Goal: Task Accomplishment & Management: Use online tool/utility

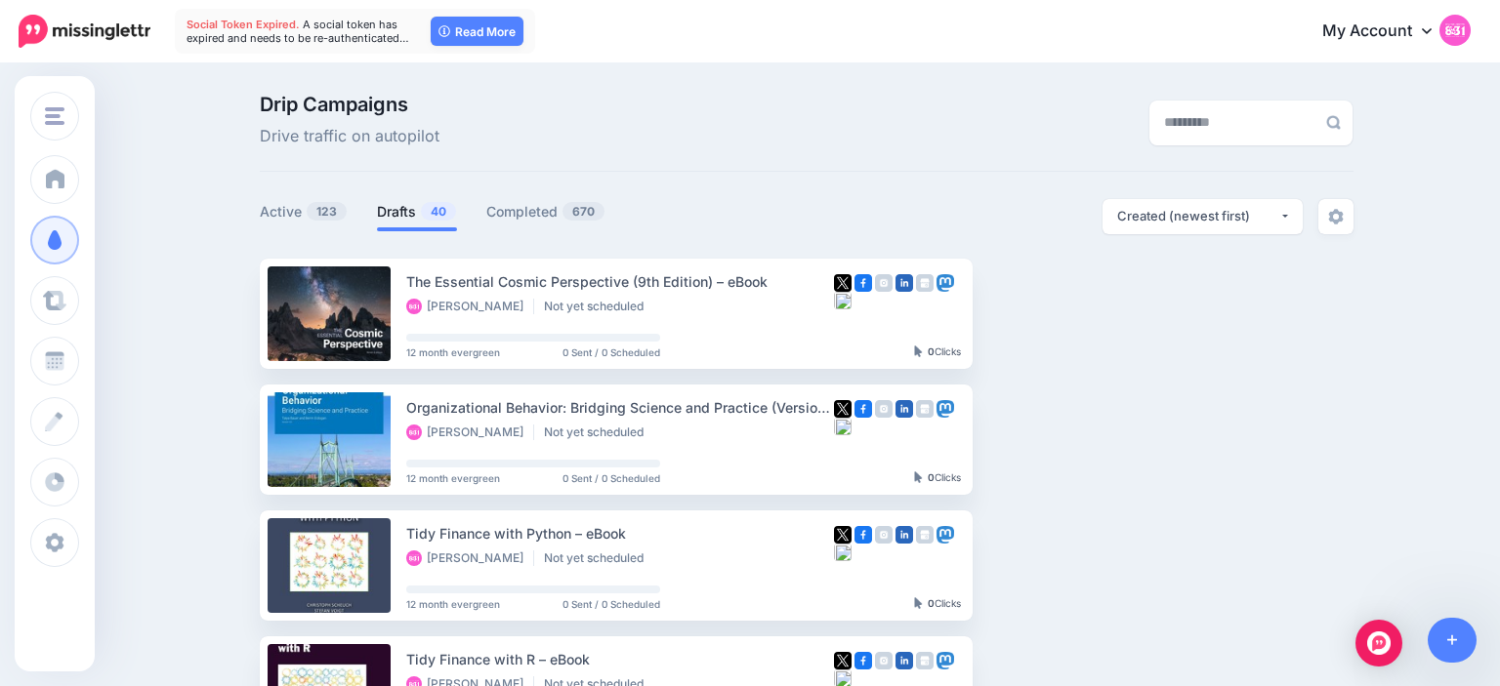
scroll to position [33, 0]
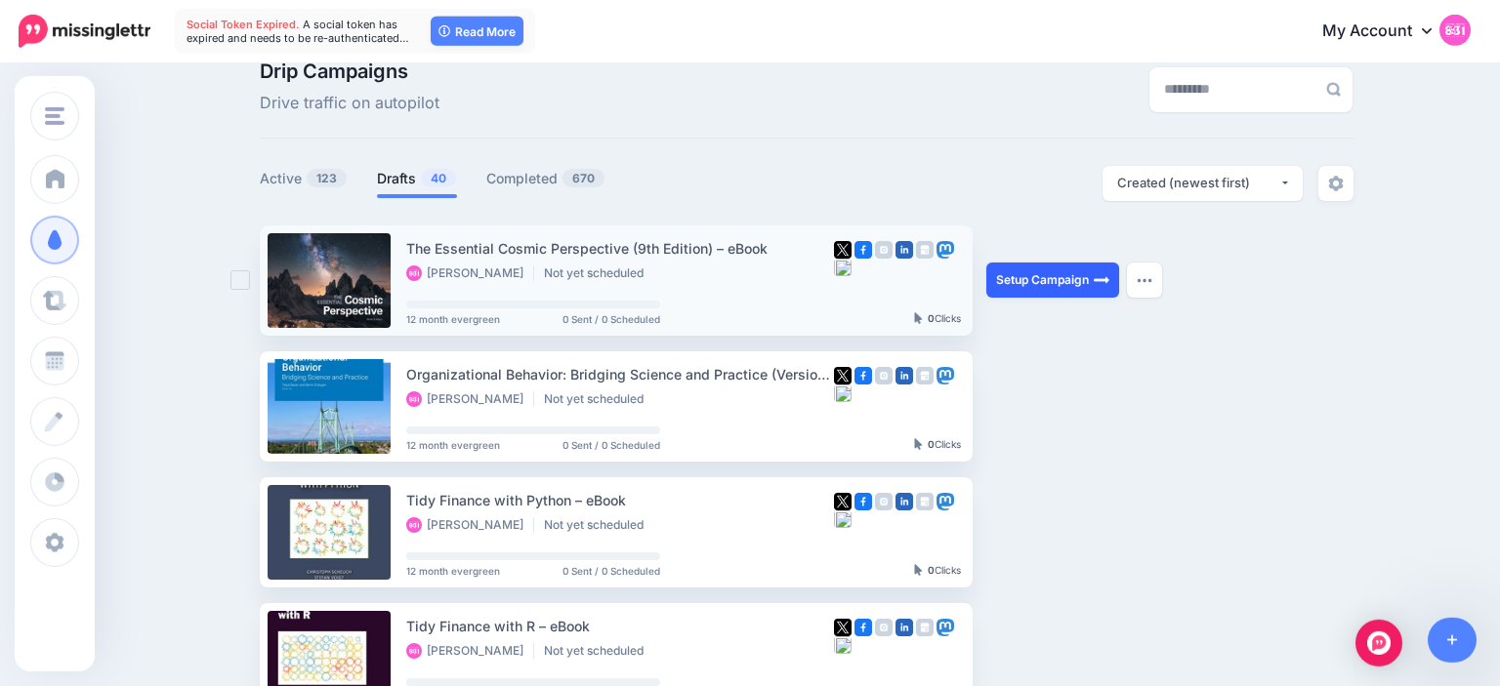
click at [1089, 285] on link "Setup Campaign" at bounding box center [1052, 280] width 133 height 35
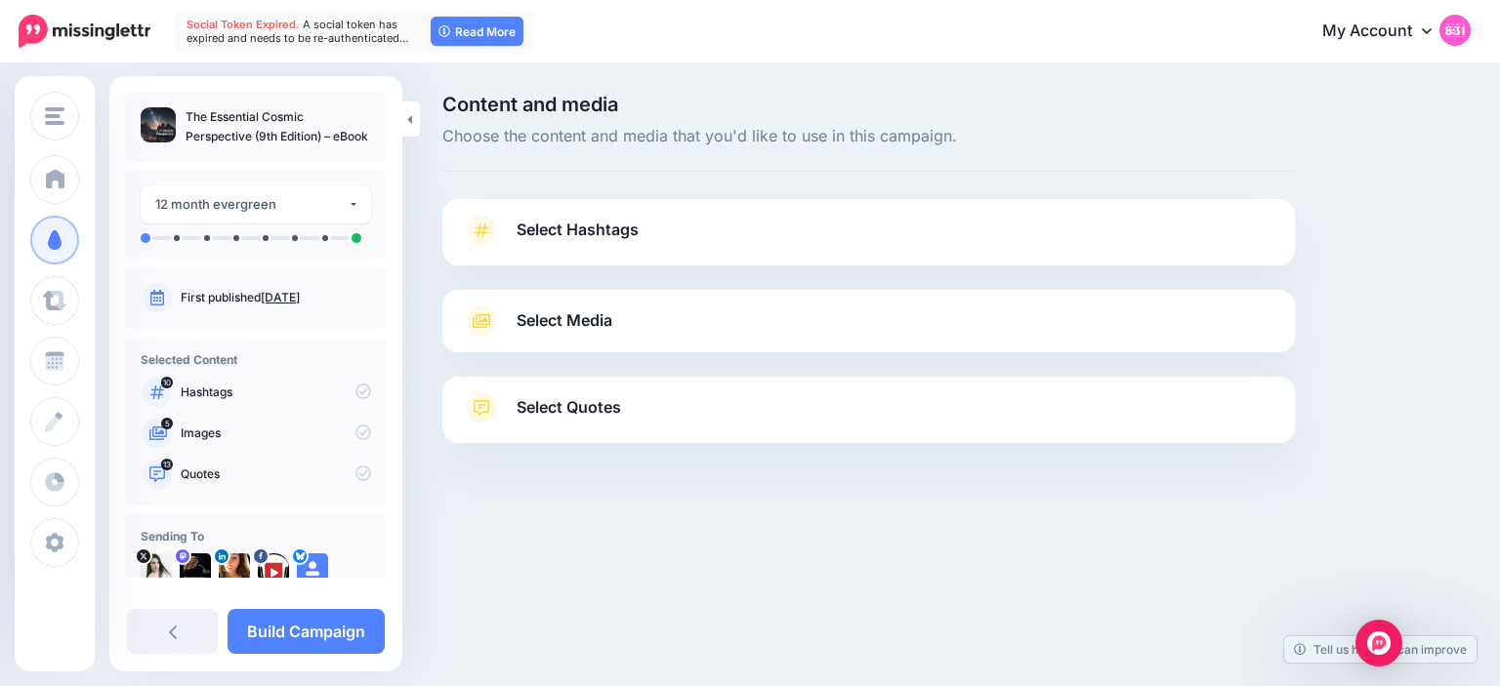
click at [610, 222] on span "Select Hashtags" at bounding box center [578, 230] width 122 height 26
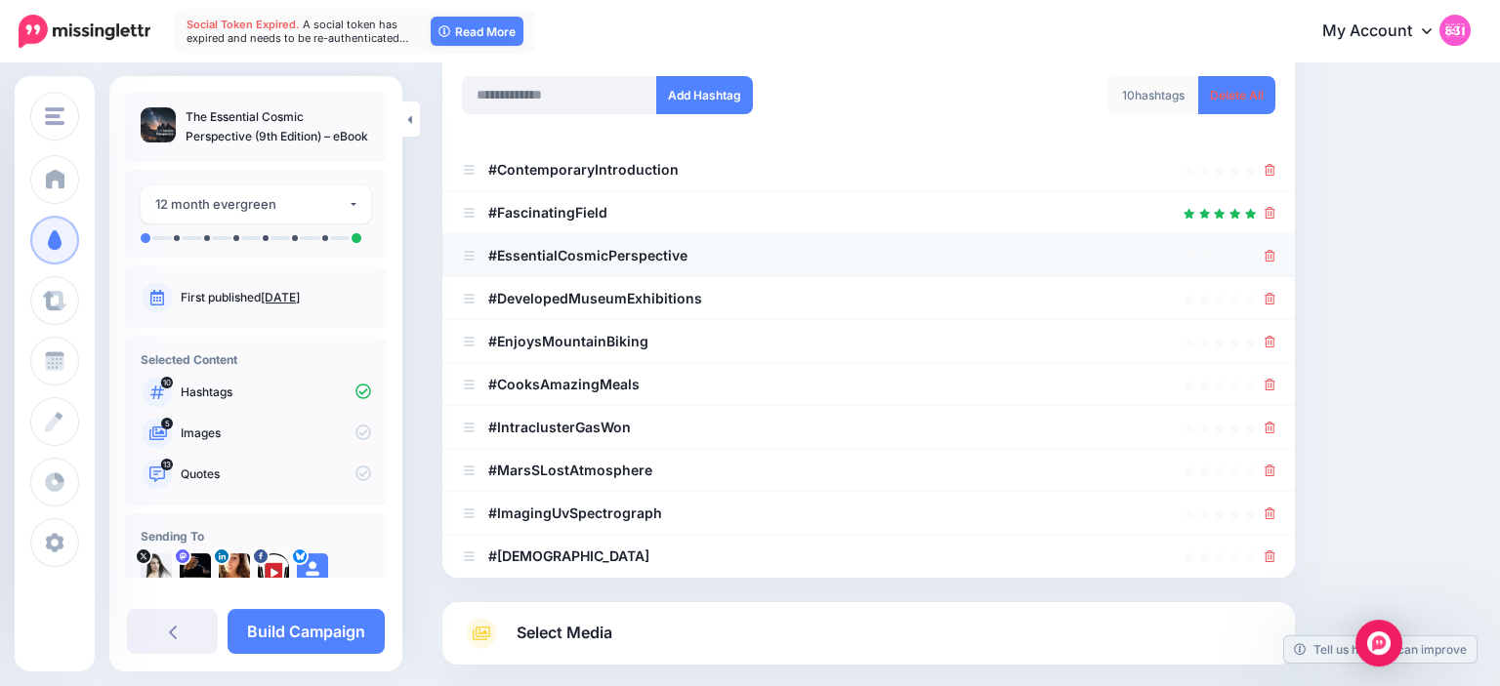
scroll to position [296, 0]
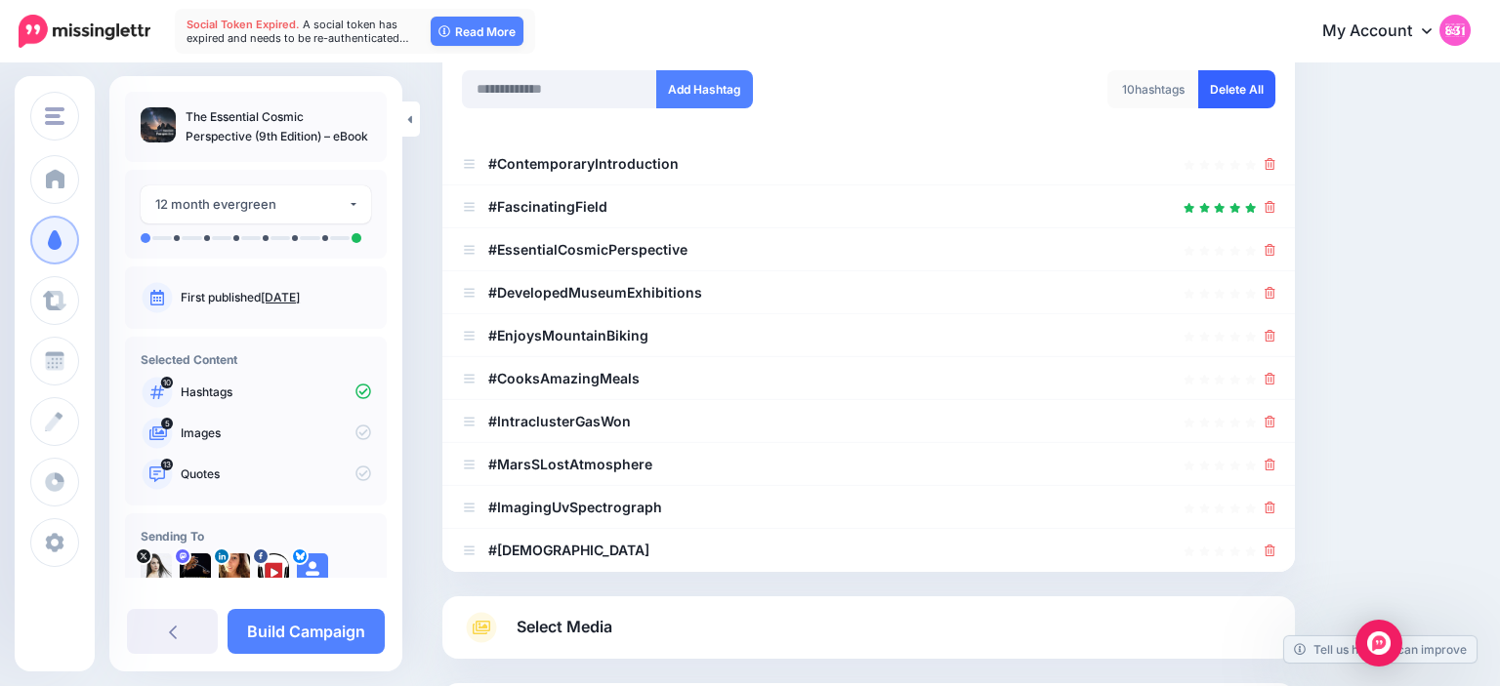
click at [1228, 81] on link "Delete All" at bounding box center [1236, 89] width 77 height 38
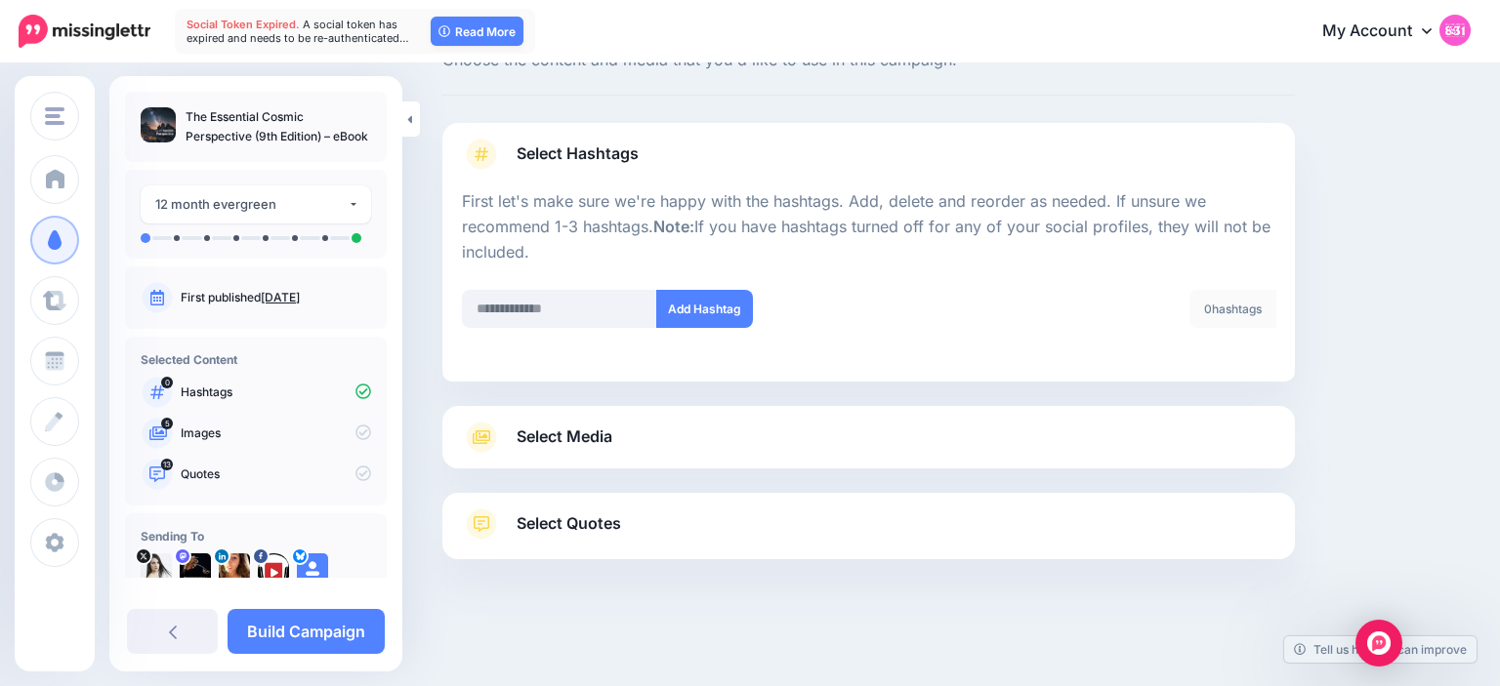
scroll to position [75, 0]
click at [571, 296] on input "*" at bounding box center [559, 310] width 195 height 38
type input "*********"
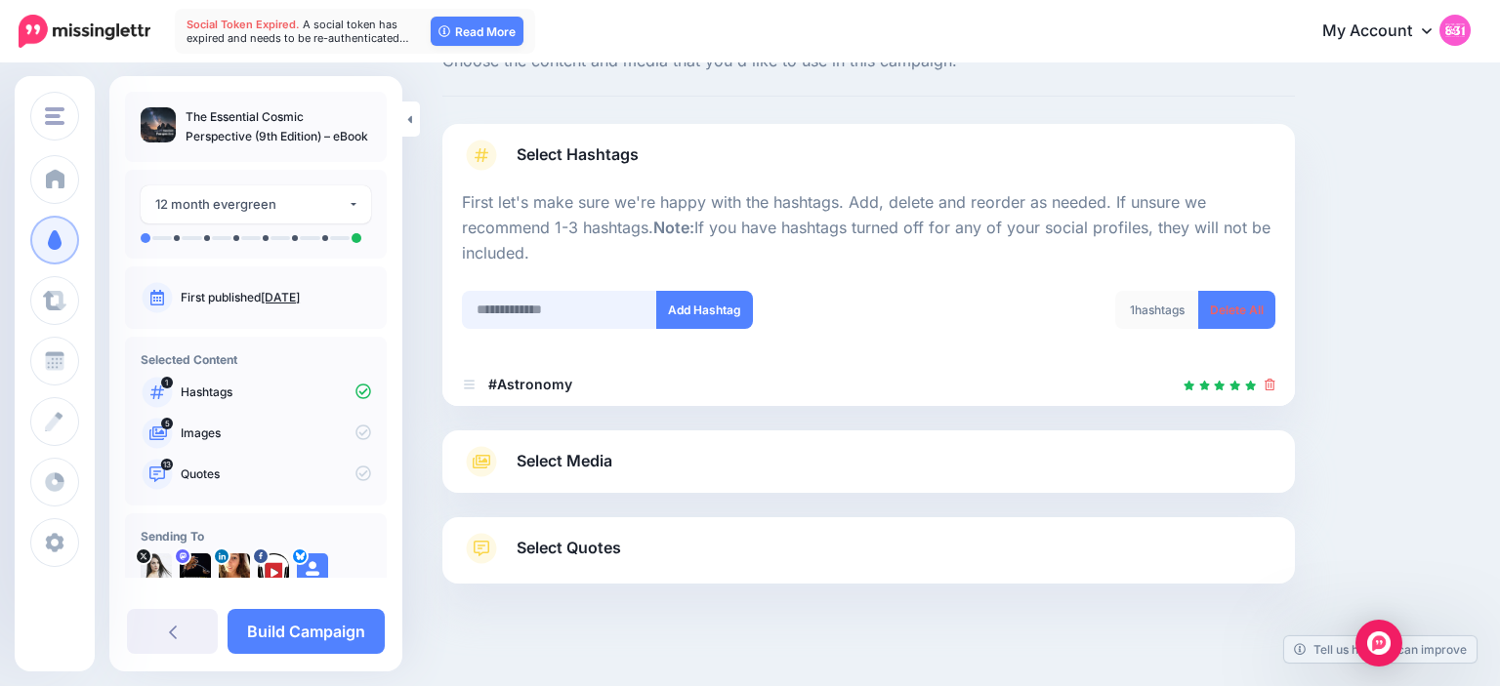
scroll to position [99, 0]
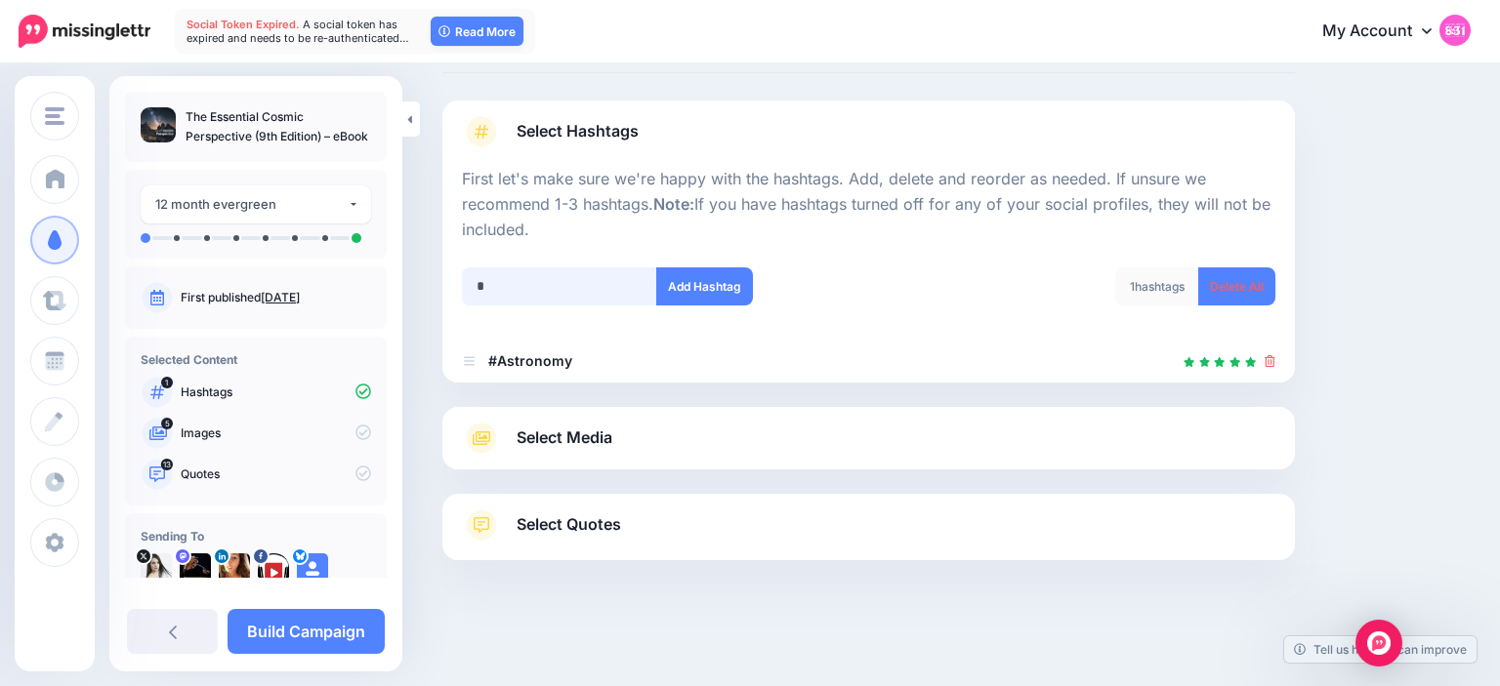
click at [592, 287] on input "*" at bounding box center [559, 287] width 195 height 38
type input "*****"
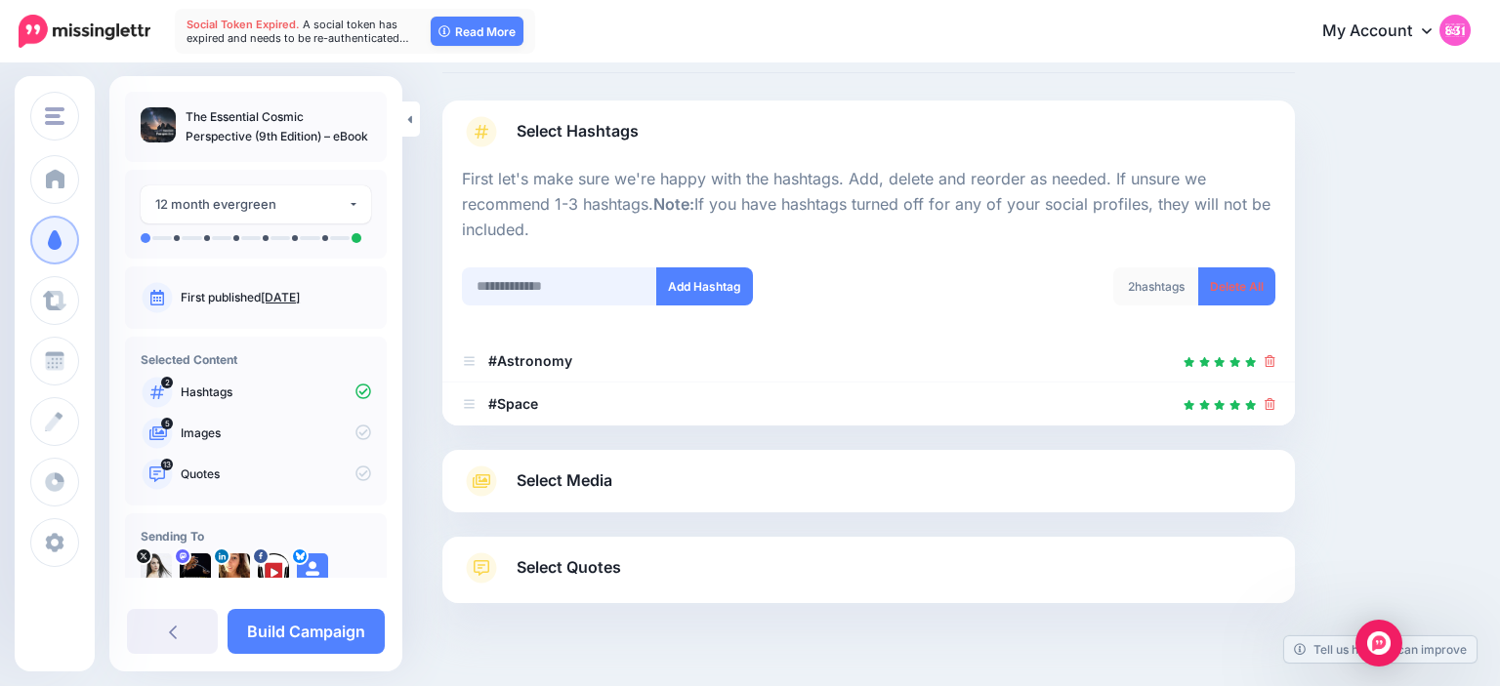
scroll to position [142, 0]
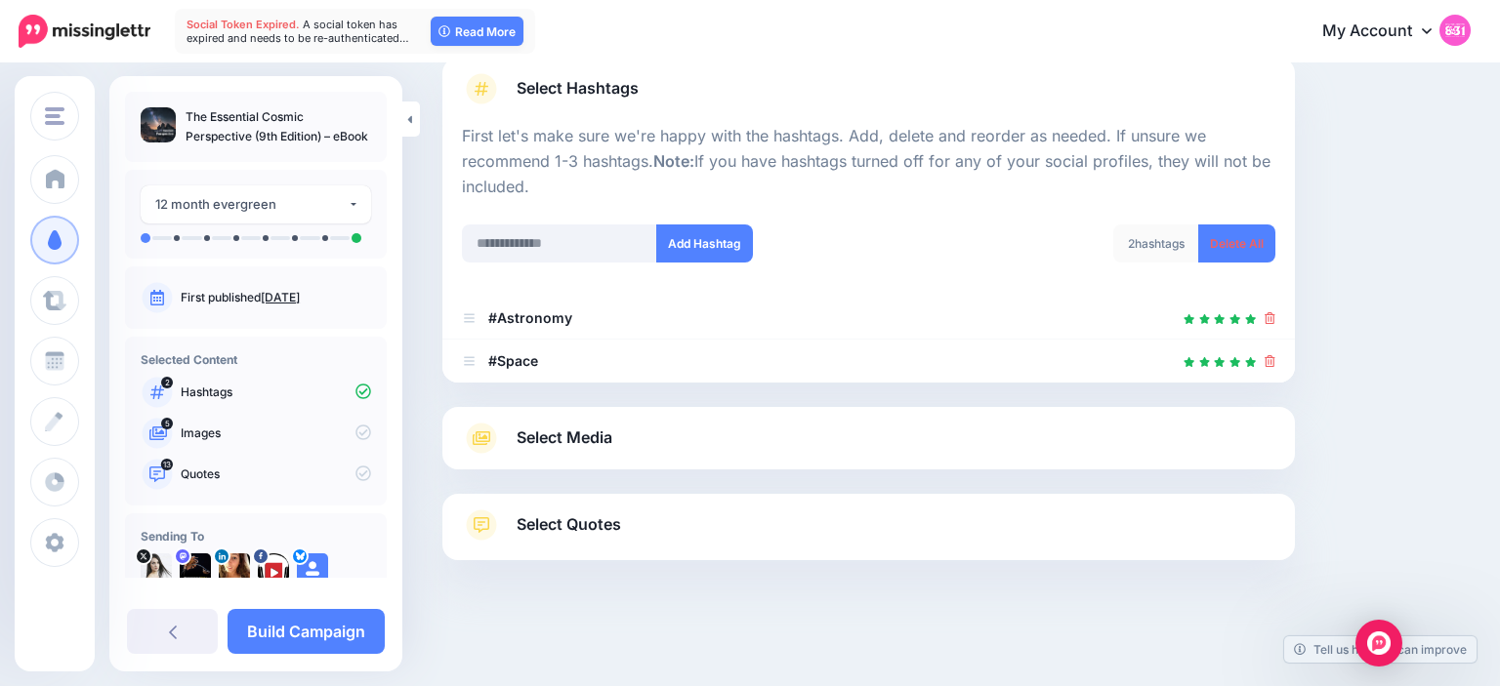
click at [609, 443] on span "Select Media" at bounding box center [565, 438] width 96 height 26
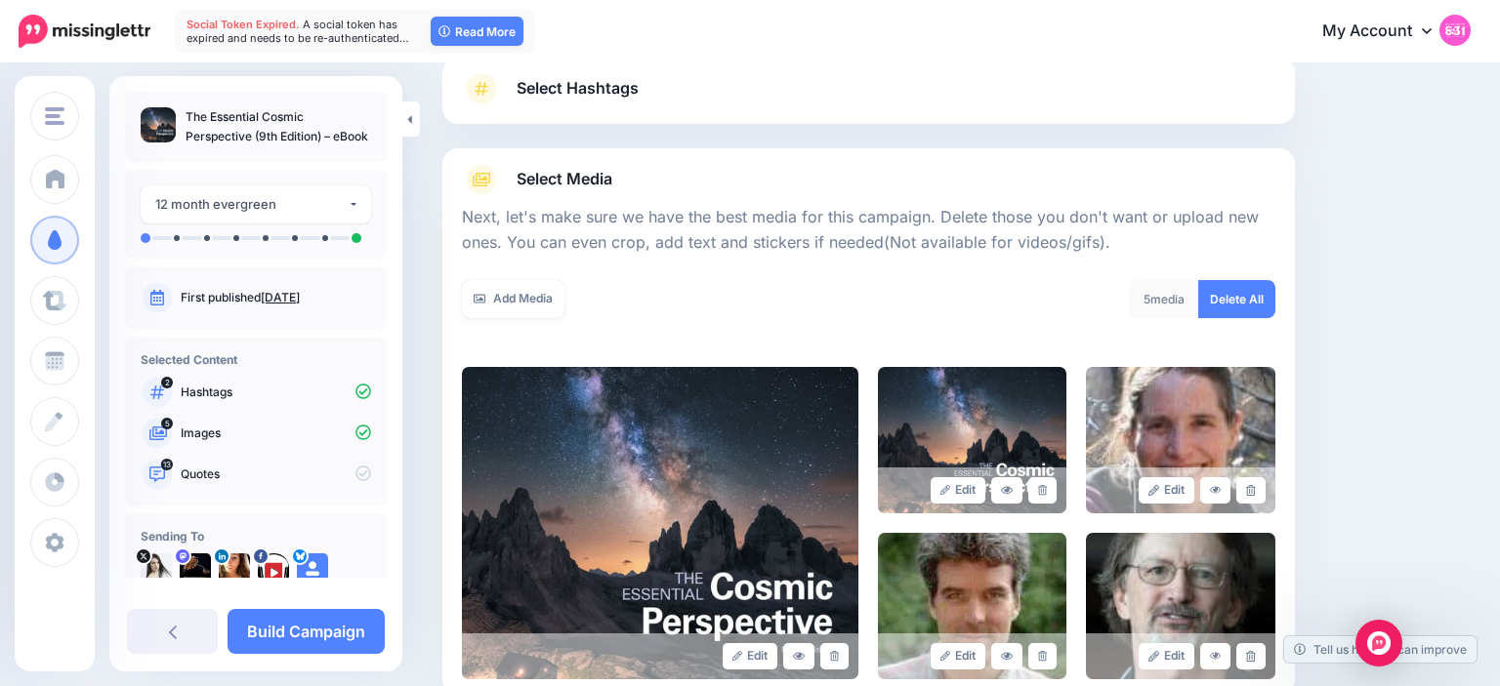
scroll to position [367, 0]
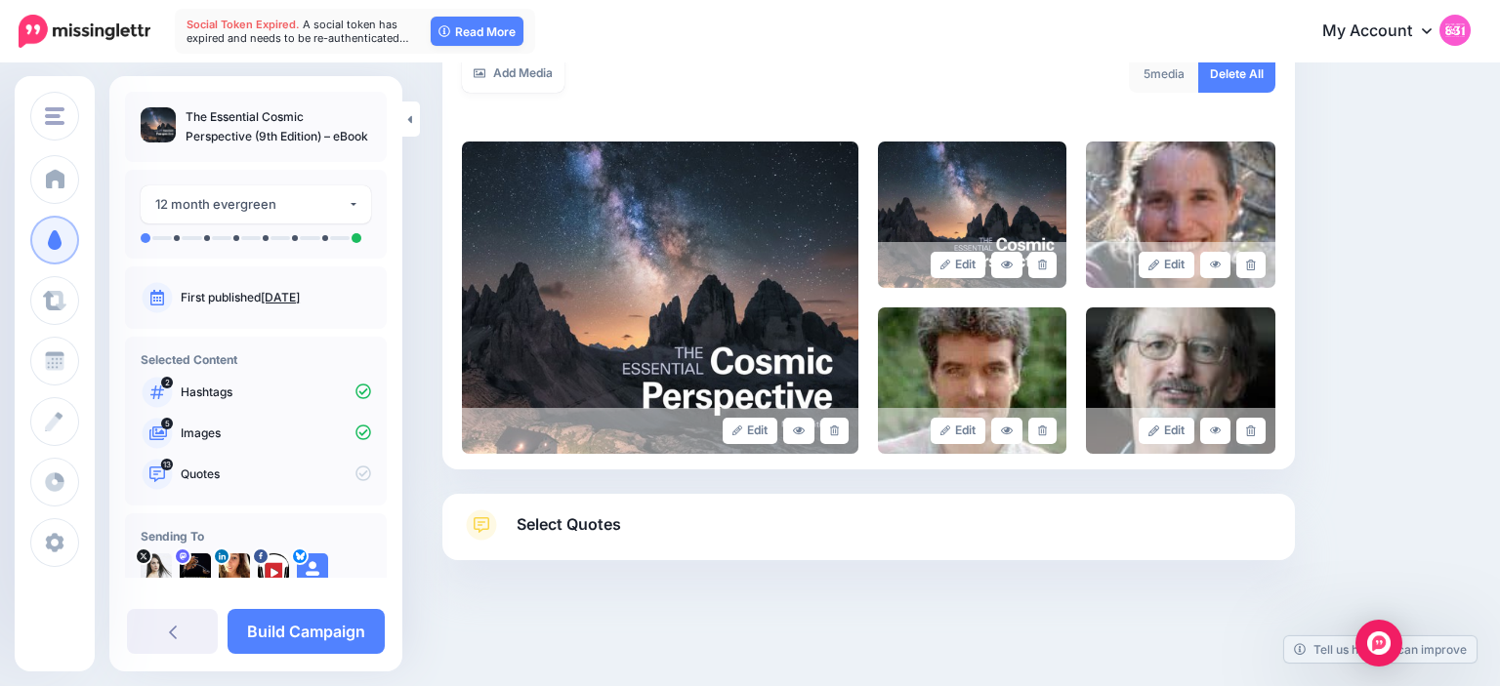
click at [555, 514] on span "Select Quotes" at bounding box center [569, 525] width 104 height 26
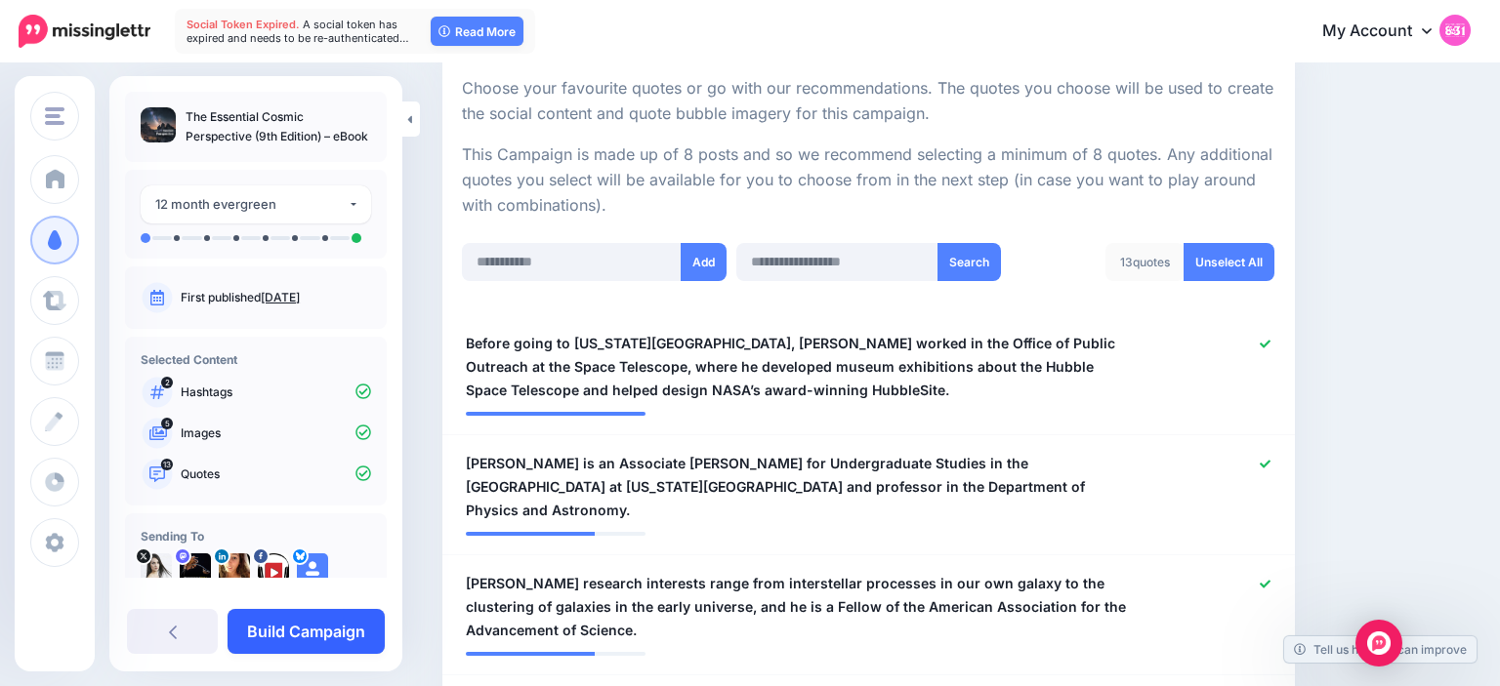
click at [311, 635] on link "Build Campaign" at bounding box center [306, 631] width 157 height 45
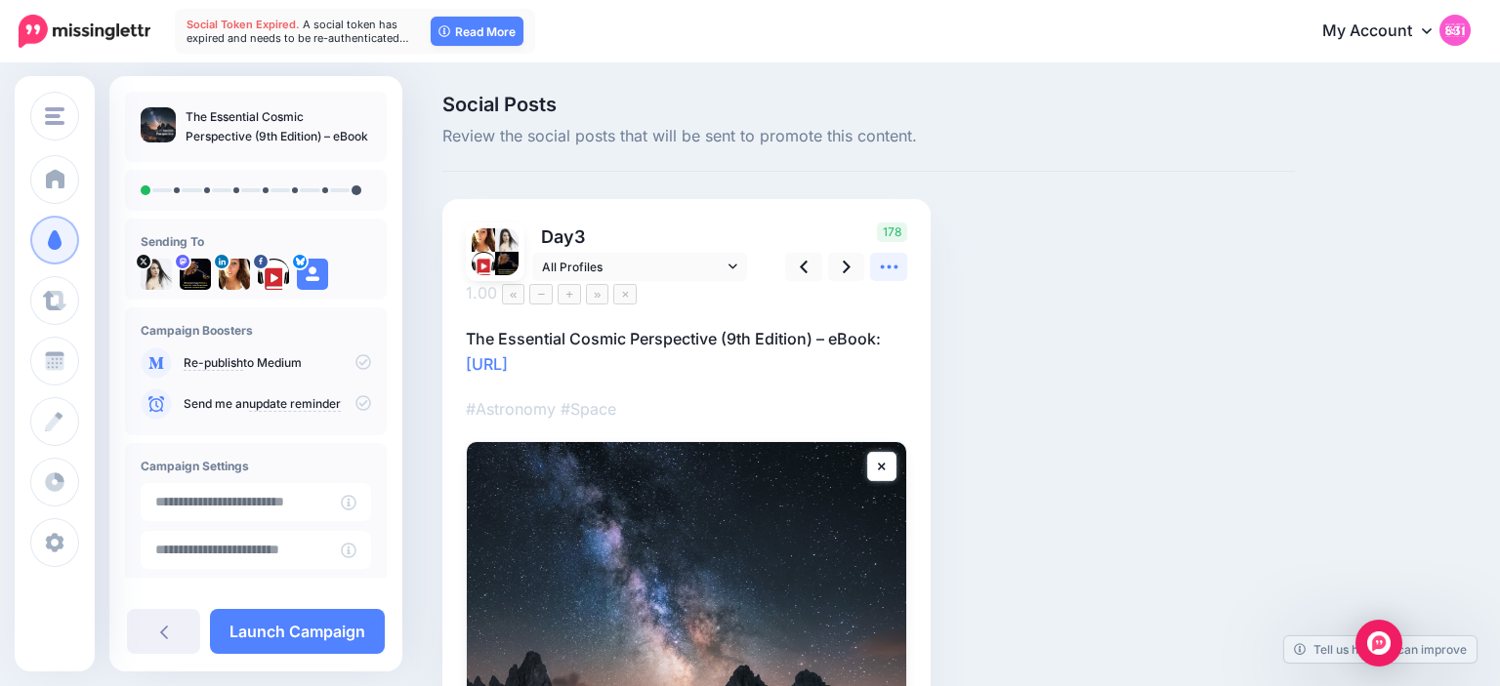
click at [892, 261] on icon at bounding box center [889, 267] width 21 height 21
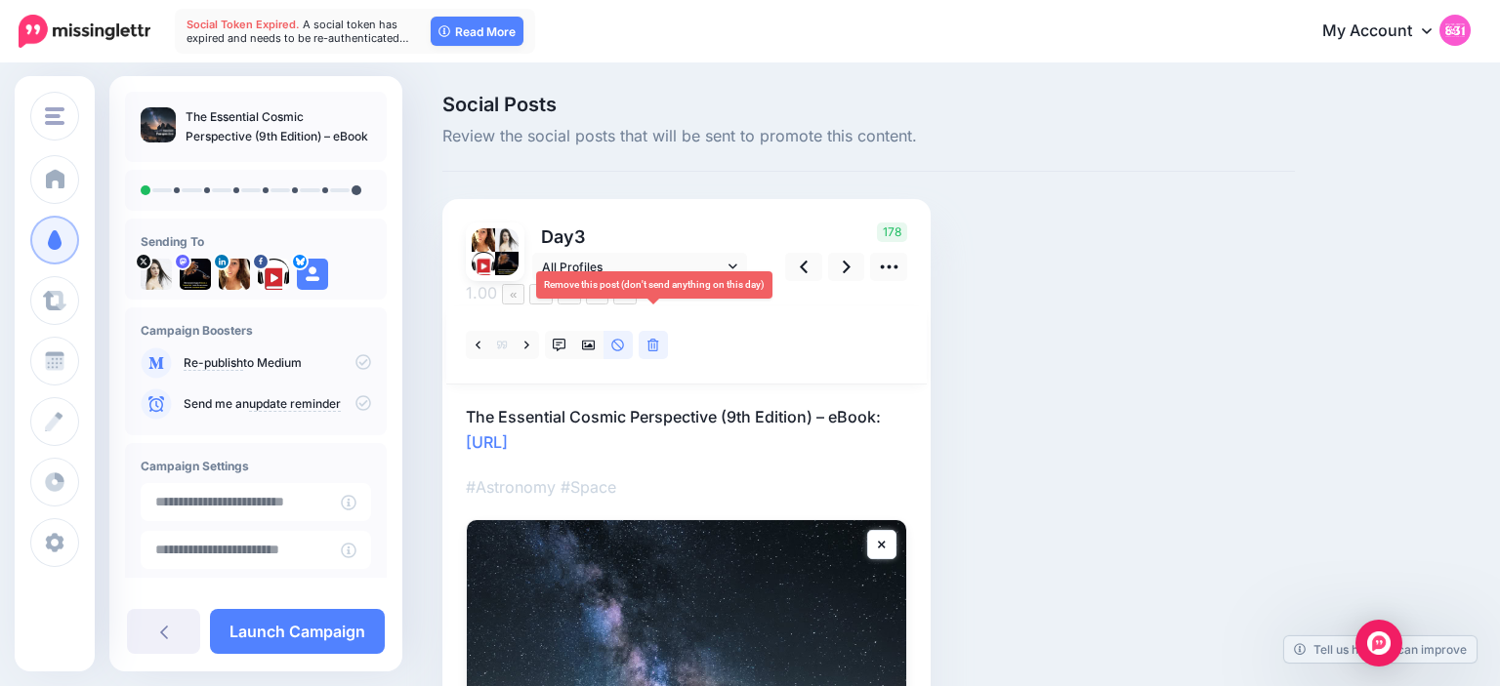
click at [643, 331] on link at bounding box center [653, 345] width 29 height 28
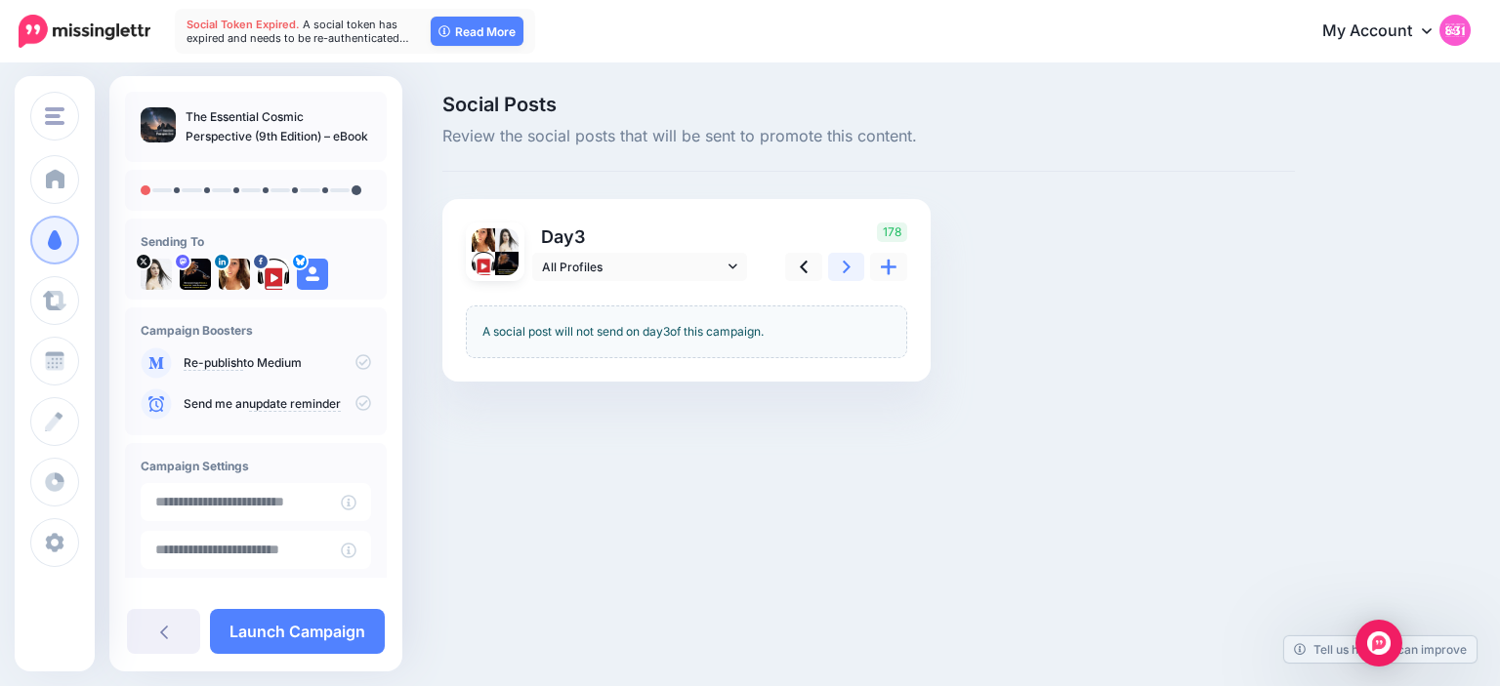
click at [850, 267] on icon at bounding box center [847, 267] width 8 height 21
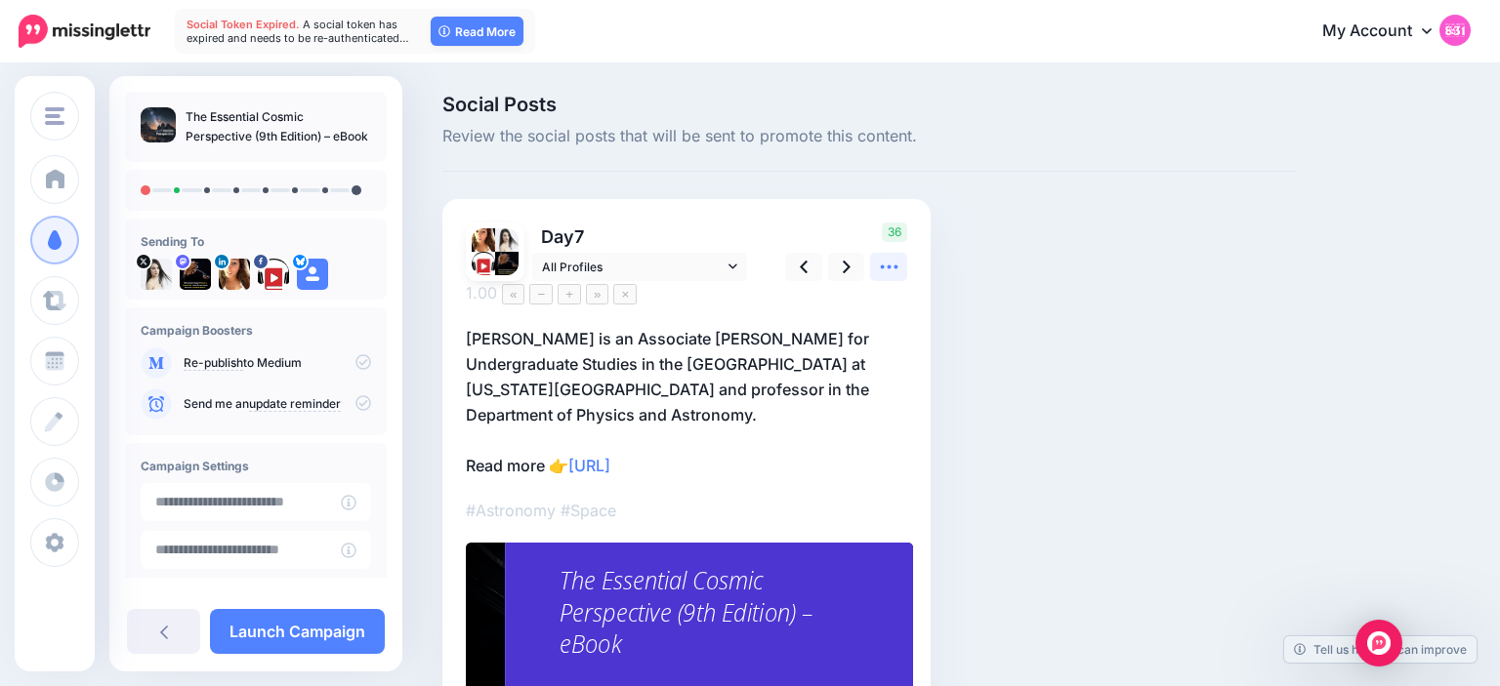
click at [895, 268] on icon at bounding box center [889, 268] width 18 height 4
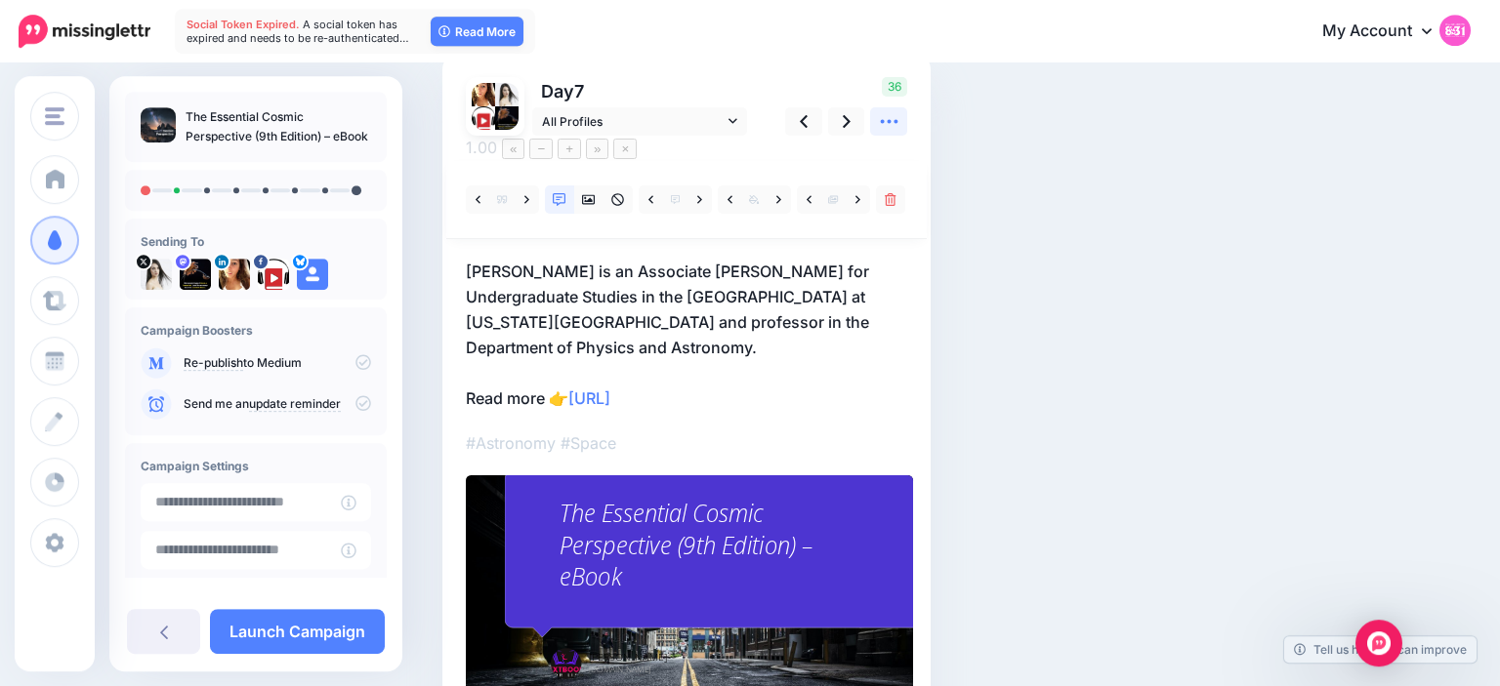
scroll to position [146, 0]
click at [637, 551] on div "The Essential Cosmic Perspective (9th Edition) – eBook" at bounding box center [692, 545] width 264 height 97
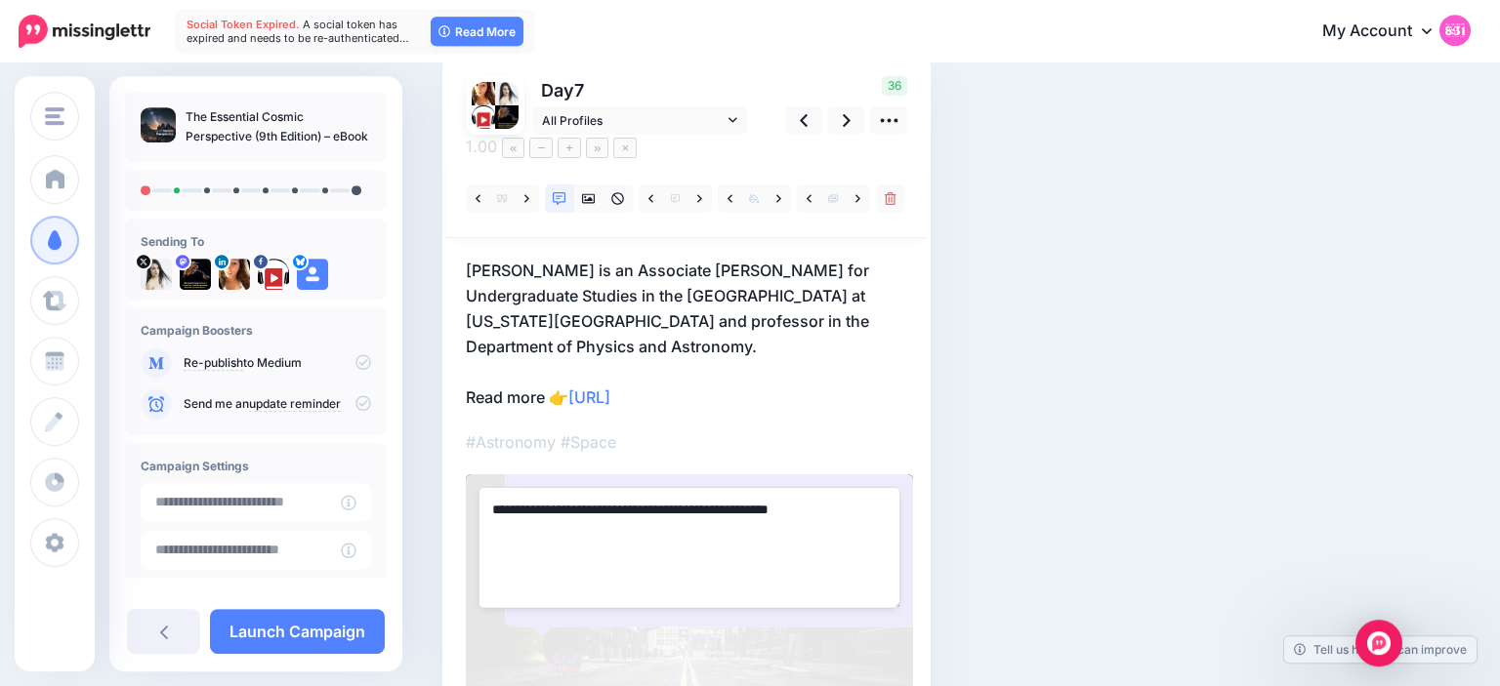
click at [637, 551] on textarea "**********" at bounding box center [689, 547] width 422 height 121
click at [817, 487] on textarea "**********" at bounding box center [689, 547] width 422 height 121
type textarea "**********"
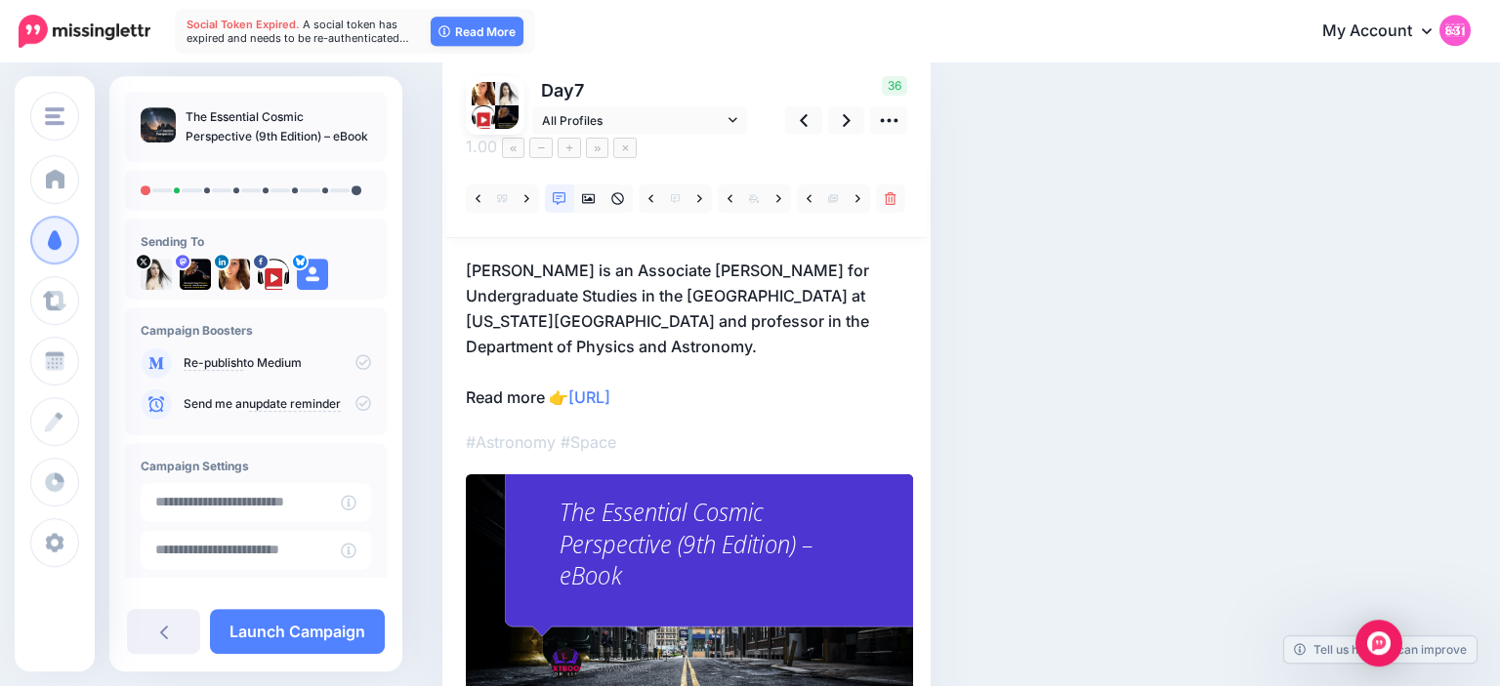
click at [1048, 424] on div "Social Posts Review the social posts that will be sent to promote this content.…" at bounding box center [869, 364] width 882 height 832
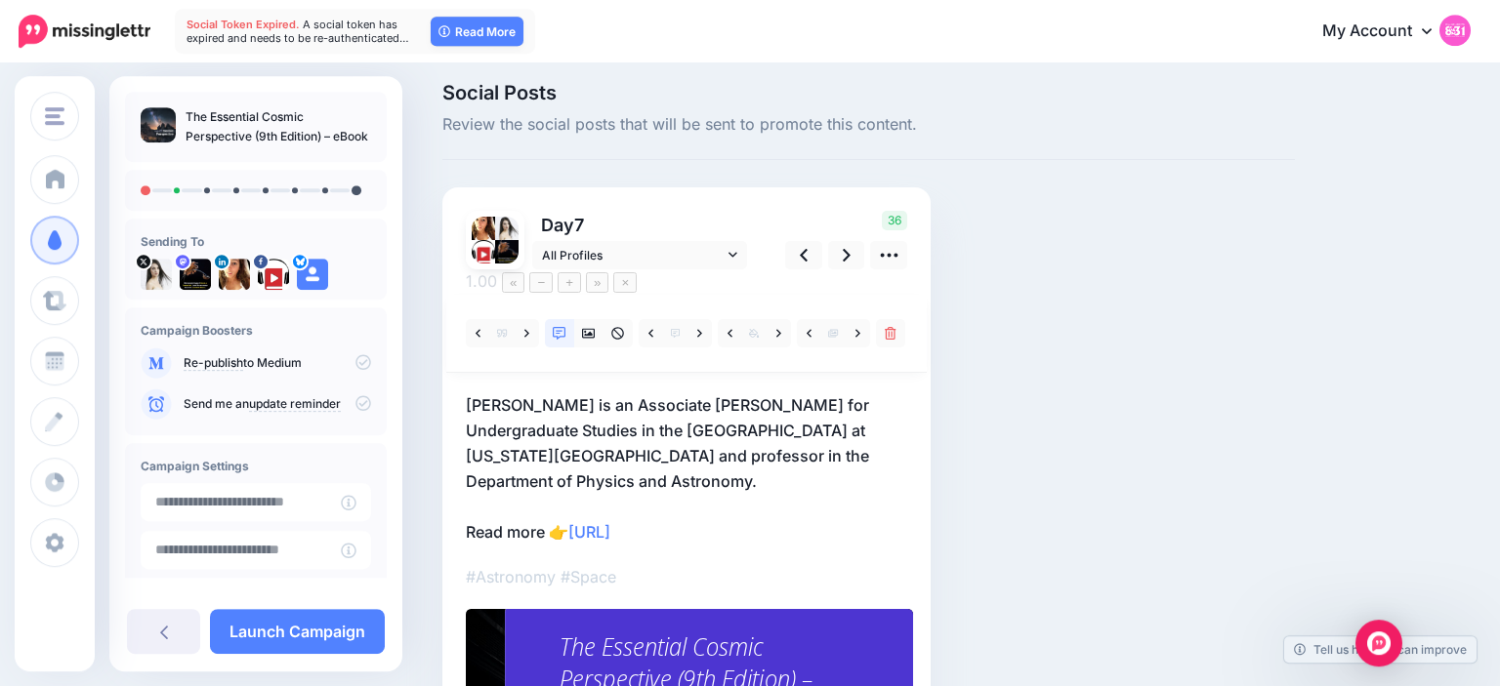
scroll to position [11, 0]
click at [846, 256] on icon at bounding box center [847, 256] width 8 height 21
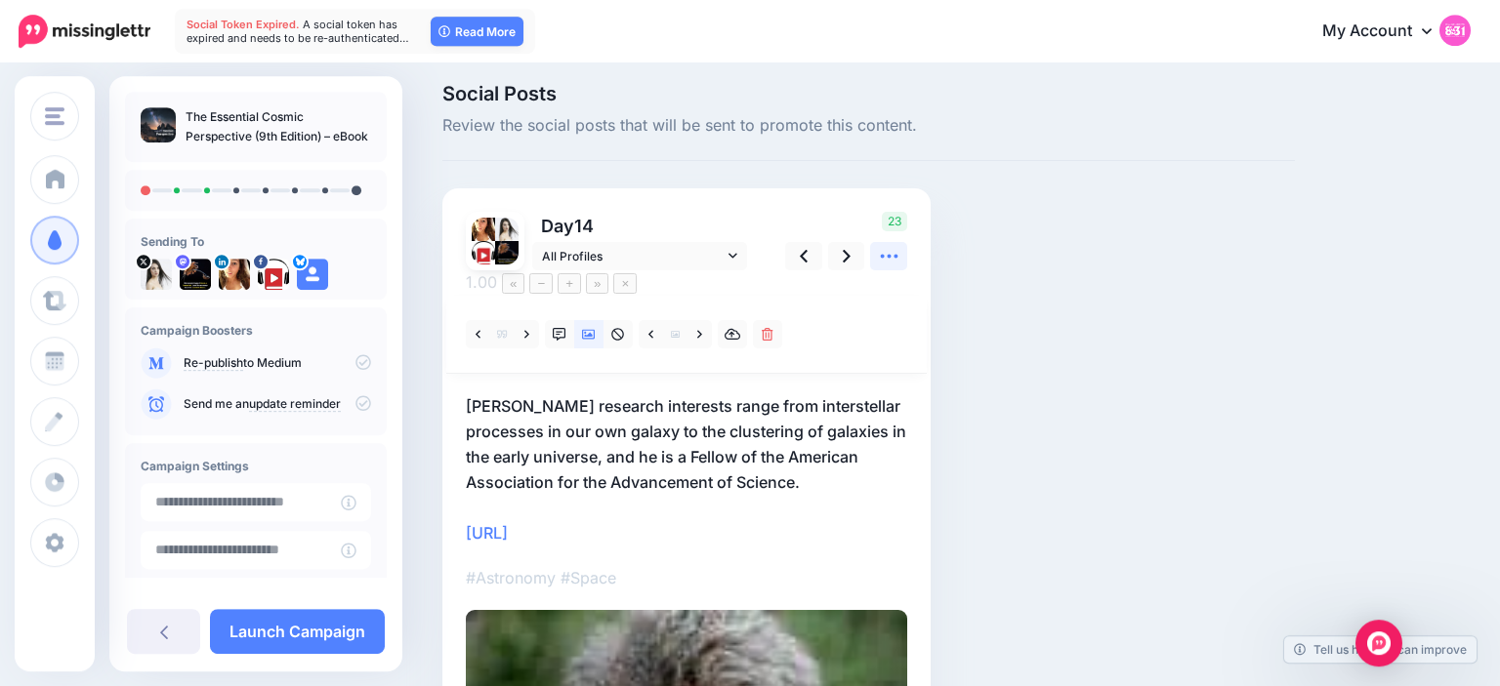
click at [884, 255] on icon at bounding box center [889, 257] width 18 height 4
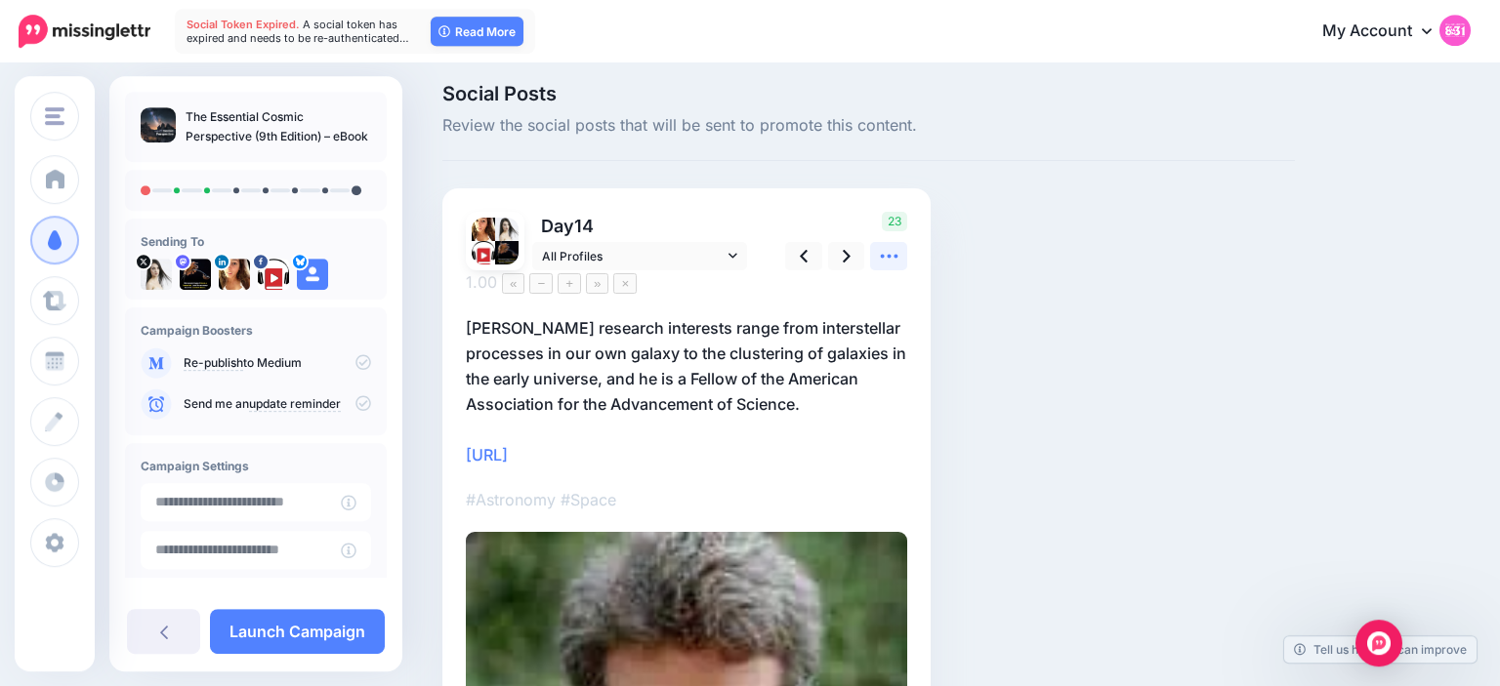
scroll to position [0, 0]
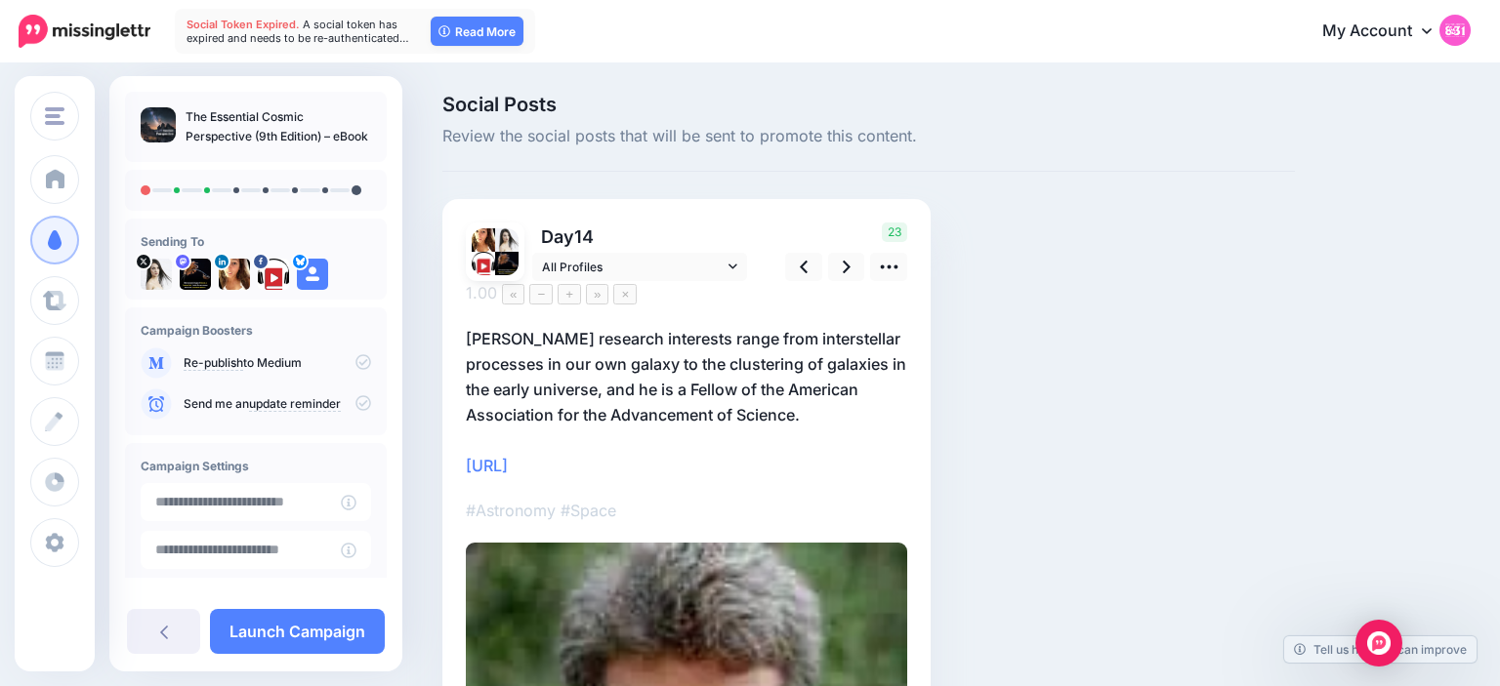
click at [877, 282] on div at bounding box center [686, 632] width 441 height 703
click at [886, 268] on icon at bounding box center [889, 267] width 21 height 21
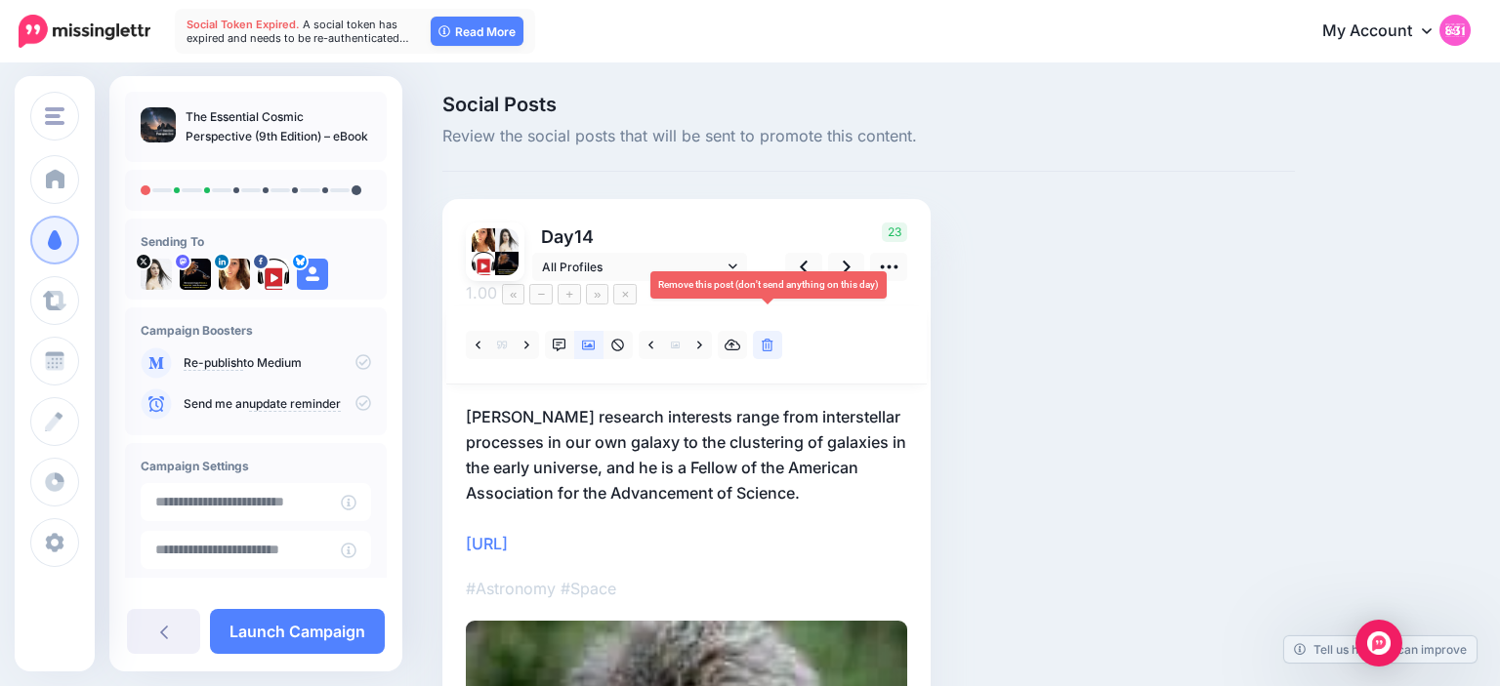
click at [771, 339] on icon at bounding box center [768, 346] width 12 height 14
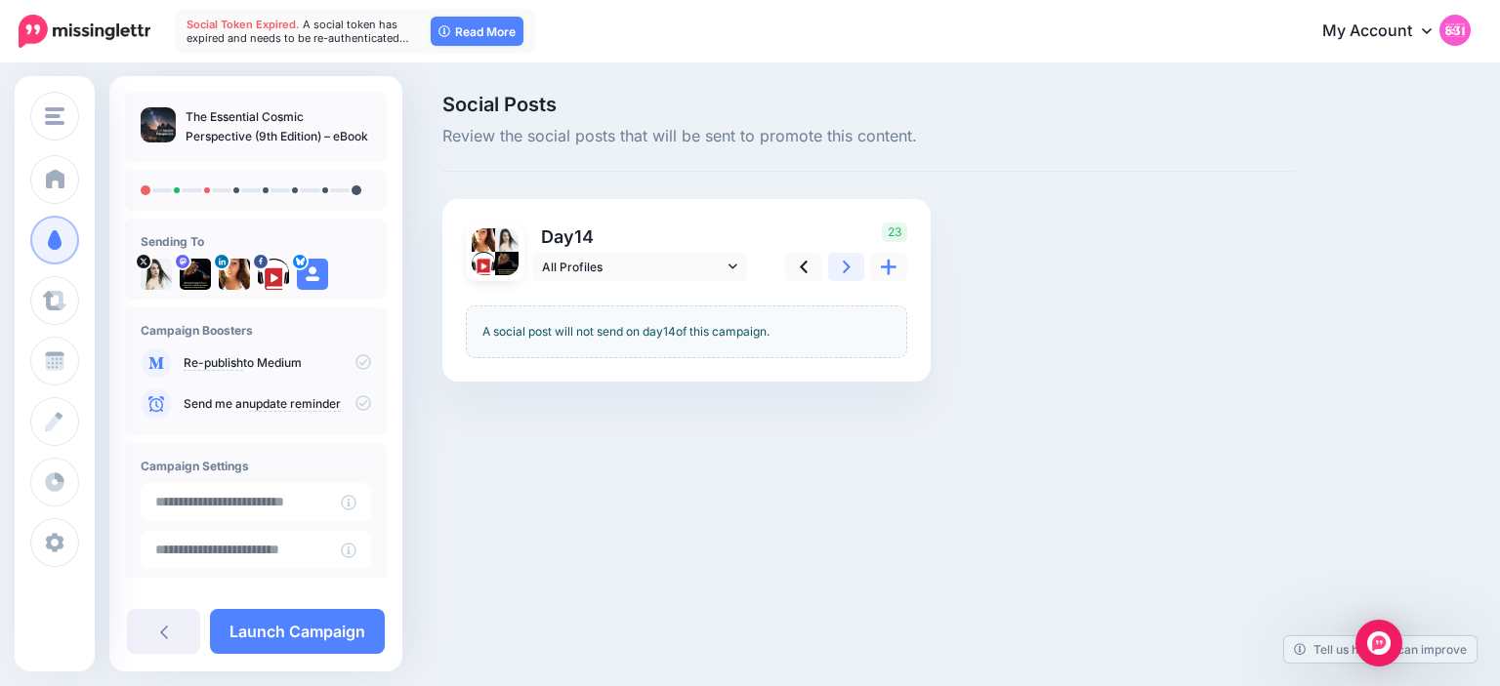
click at [845, 267] on icon at bounding box center [847, 267] width 8 height 21
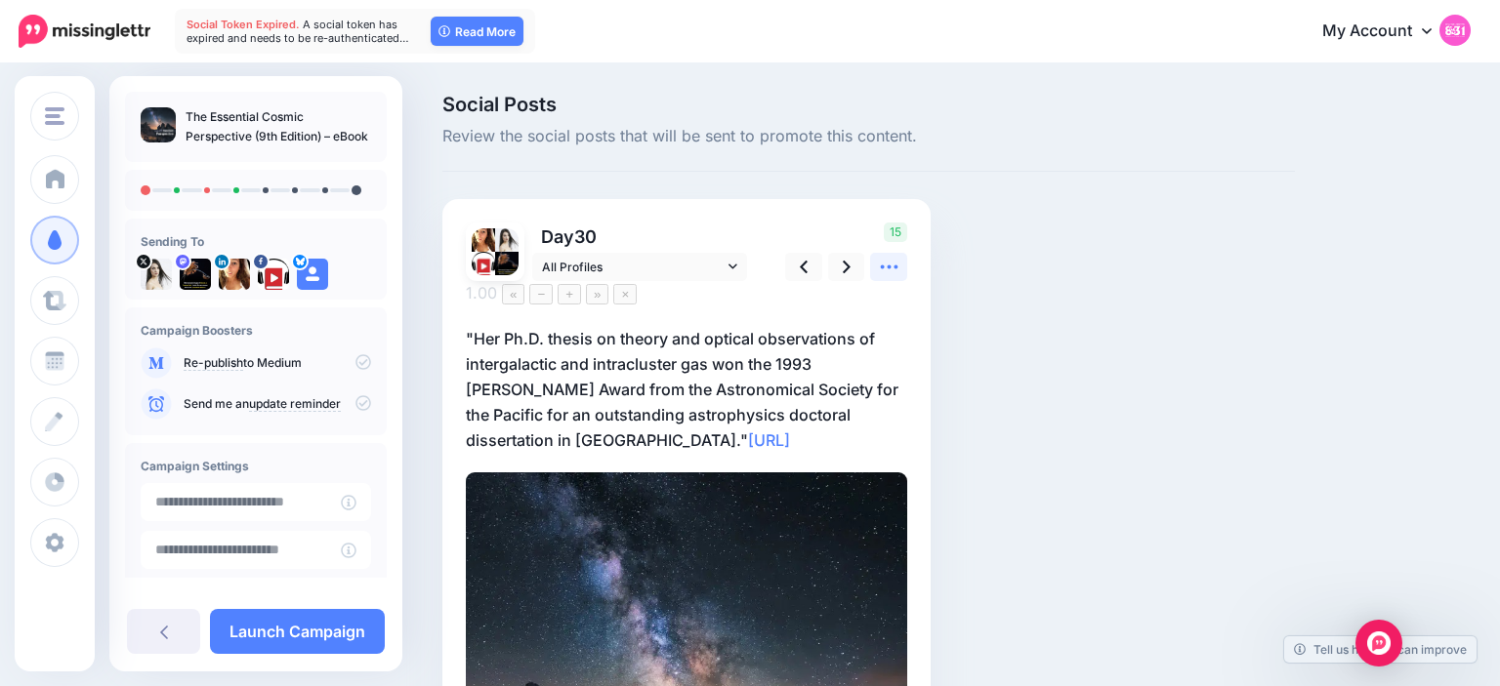
click at [878, 264] on link at bounding box center [888, 267] width 37 height 28
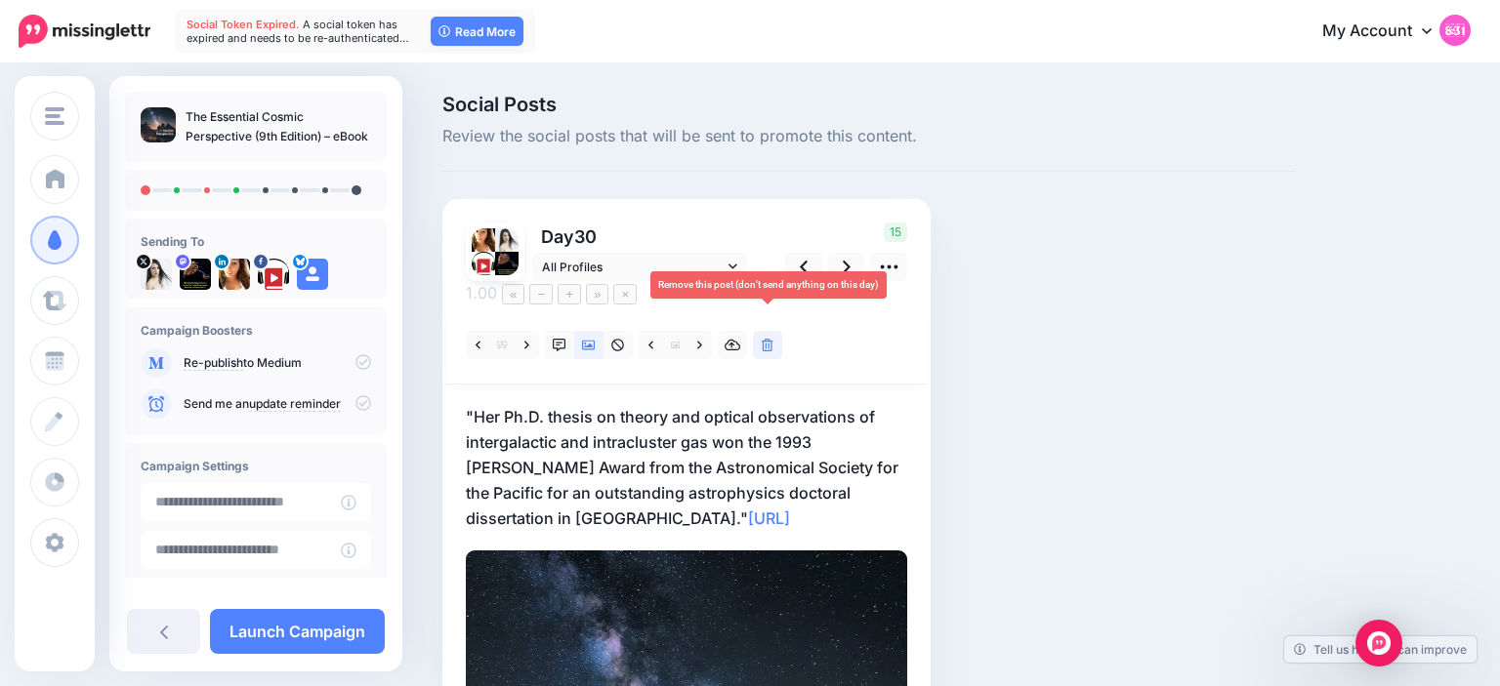
click at [773, 331] on link at bounding box center [767, 345] width 29 height 28
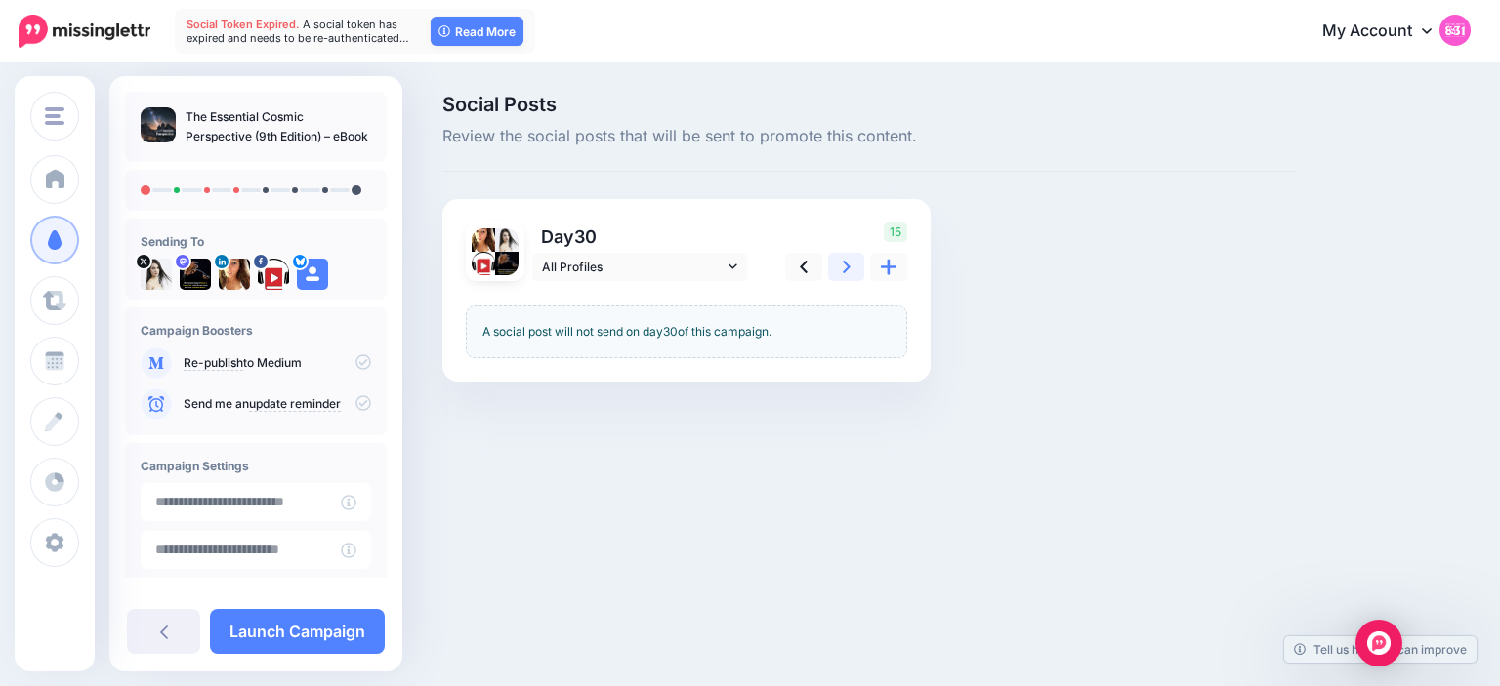
click at [850, 264] on icon at bounding box center [847, 267] width 8 height 21
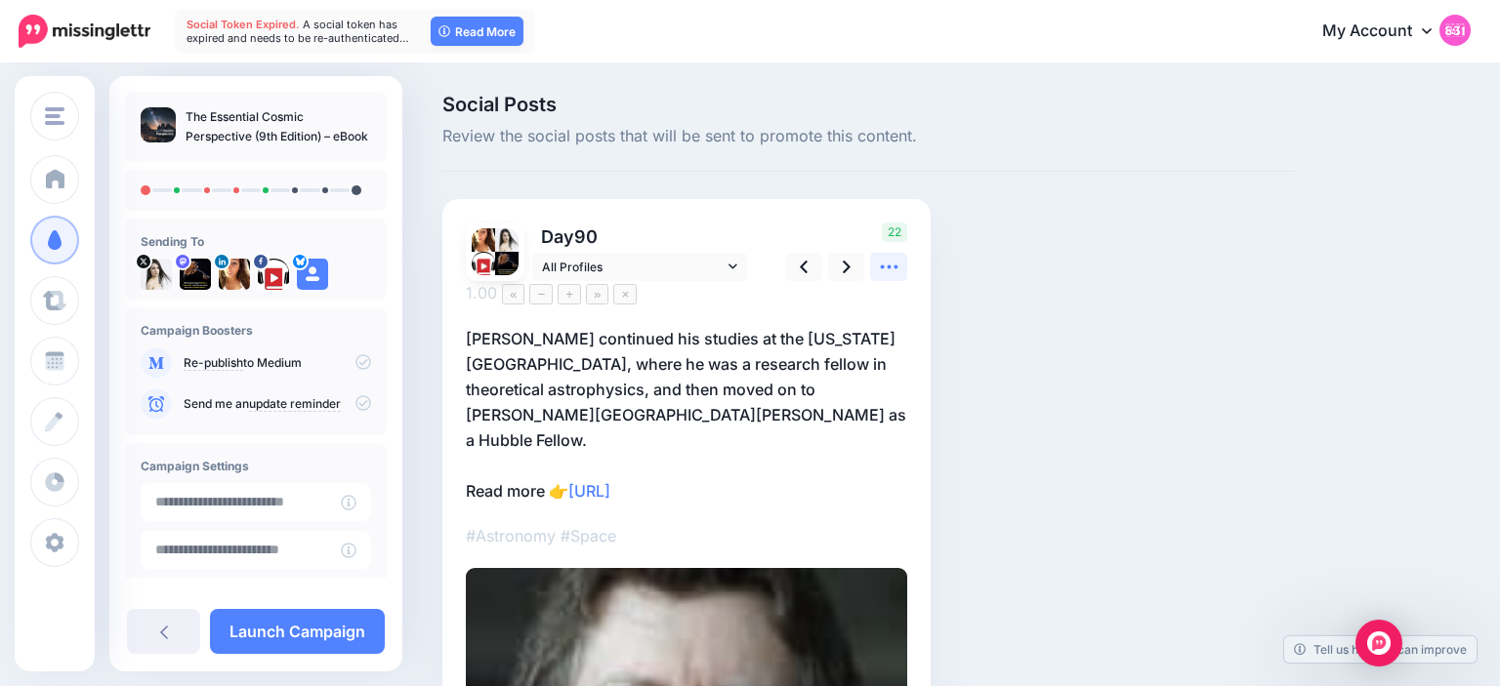
click at [886, 268] on icon at bounding box center [889, 267] width 21 height 21
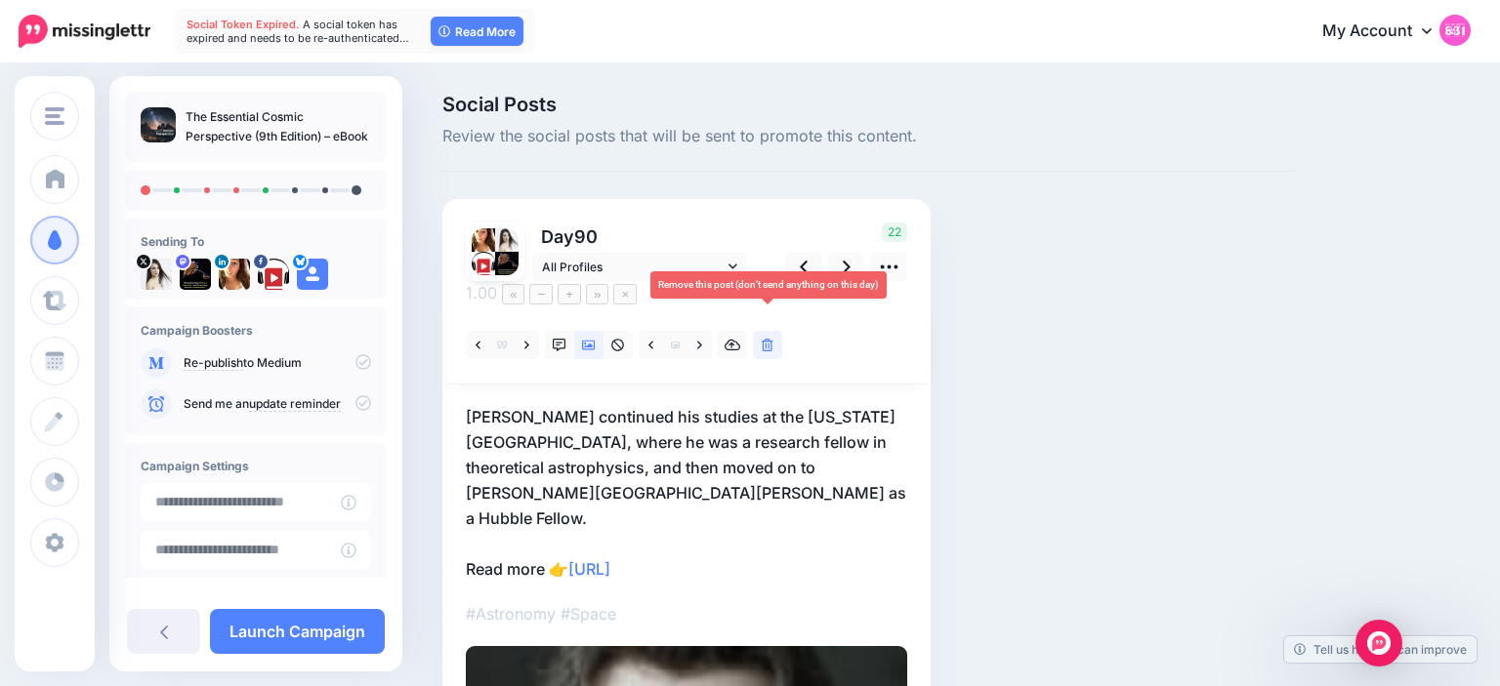
click at [771, 339] on icon at bounding box center [768, 346] width 12 height 14
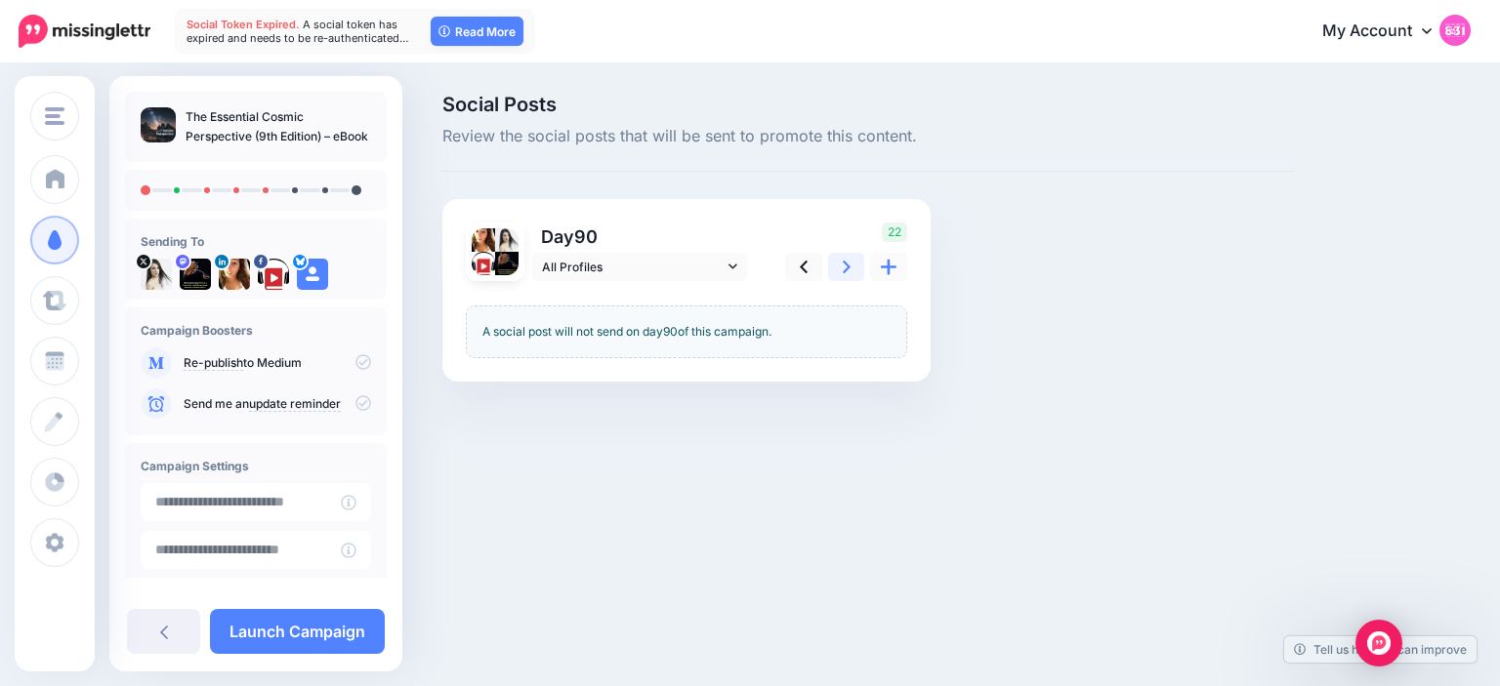
click at [852, 261] on link at bounding box center [846, 267] width 37 height 28
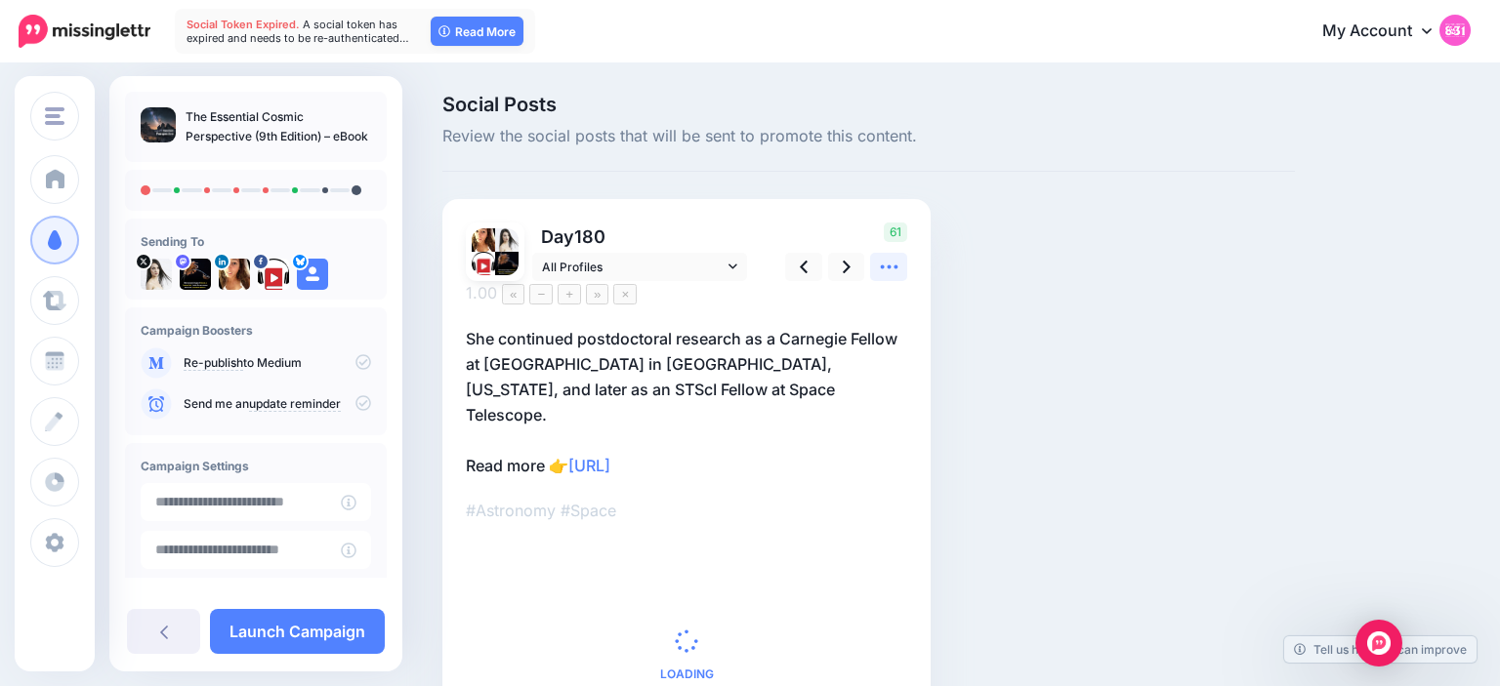
click at [894, 267] on icon at bounding box center [889, 268] width 18 height 4
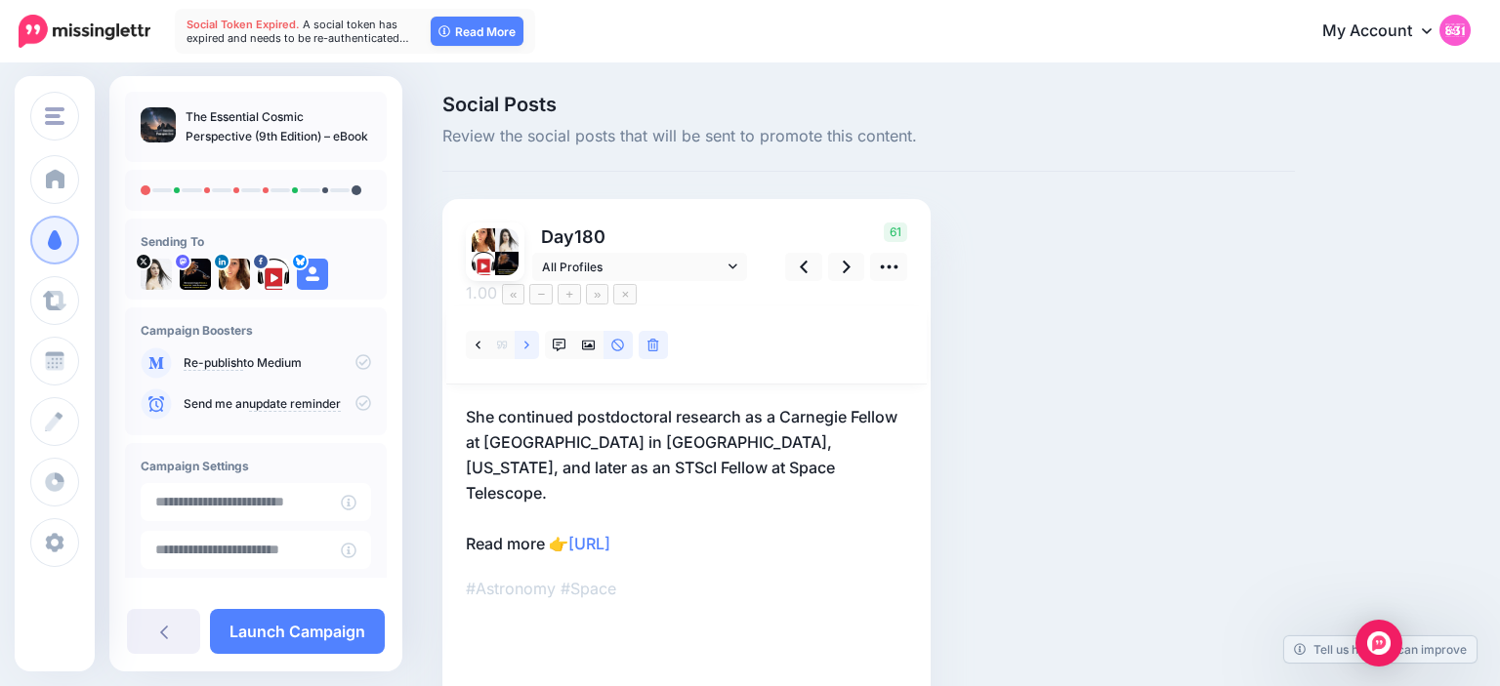
click at [528, 339] on icon at bounding box center [526, 346] width 5 height 14
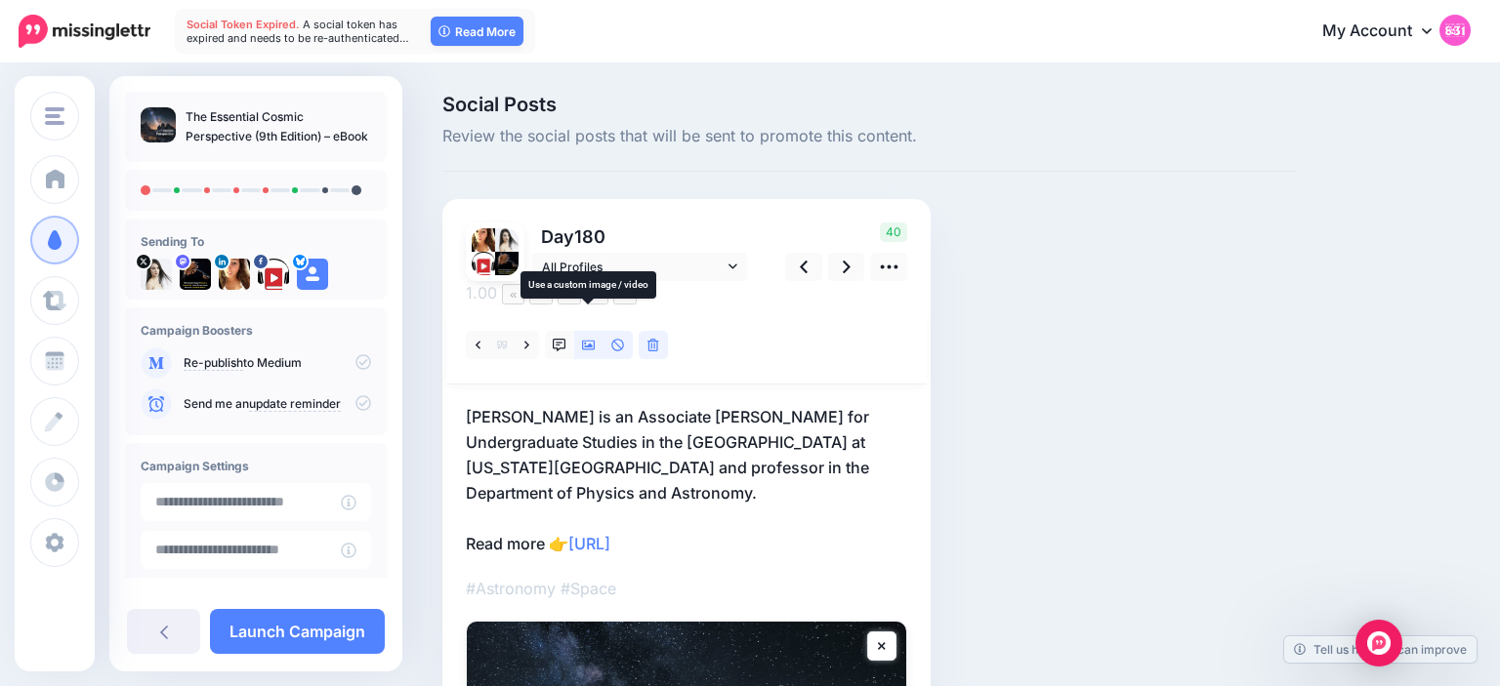
click at [588, 339] on icon at bounding box center [589, 346] width 14 height 14
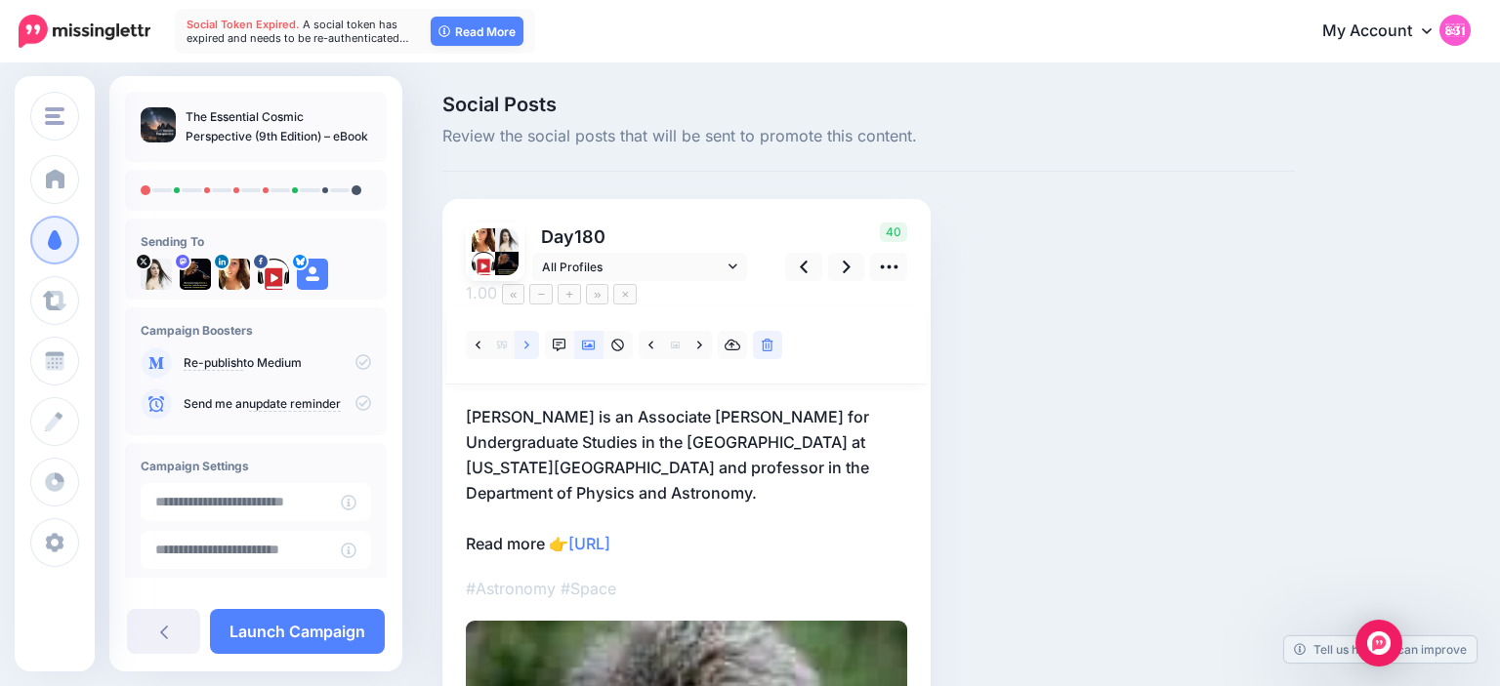
click at [530, 331] on link at bounding box center [527, 345] width 24 height 28
click at [527, 339] on icon at bounding box center [526, 346] width 5 height 14
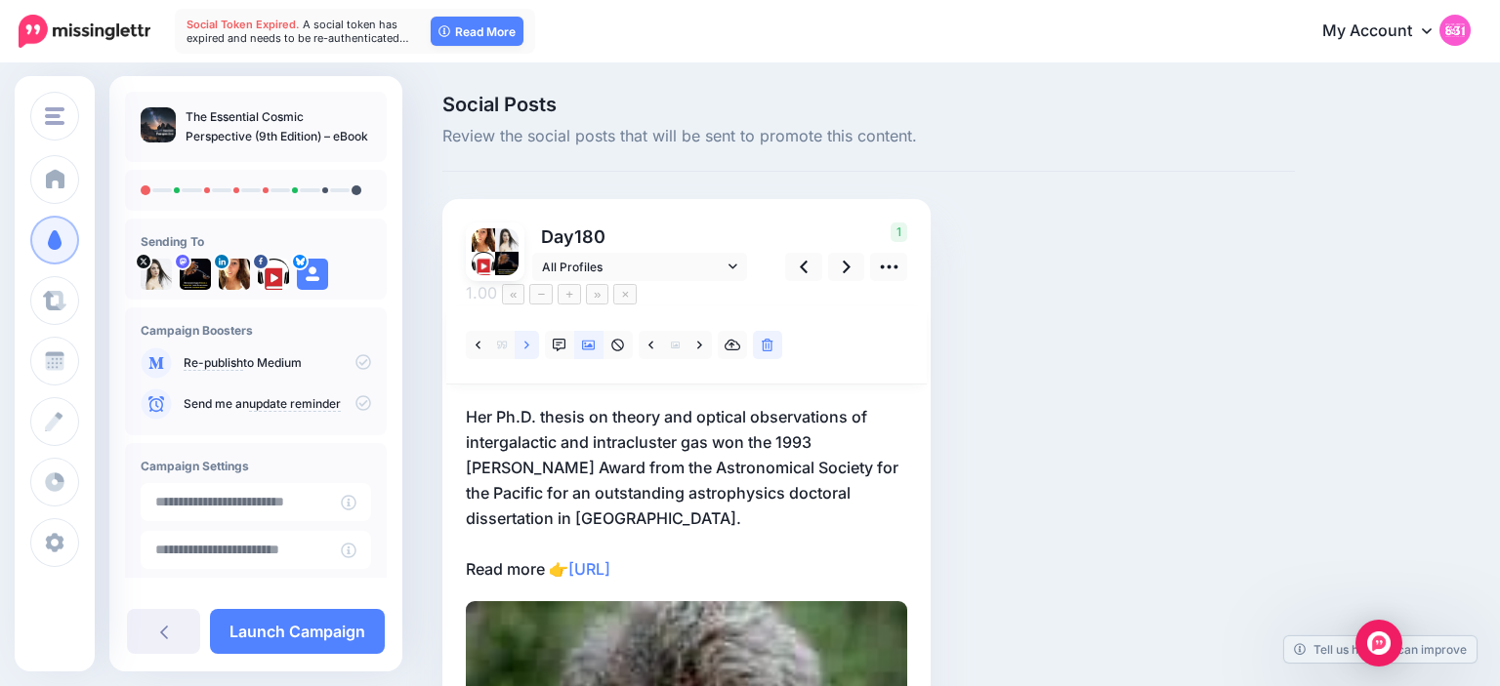
click at [527, 339] on icon at bounding box center [526, 346] width 5 height 14
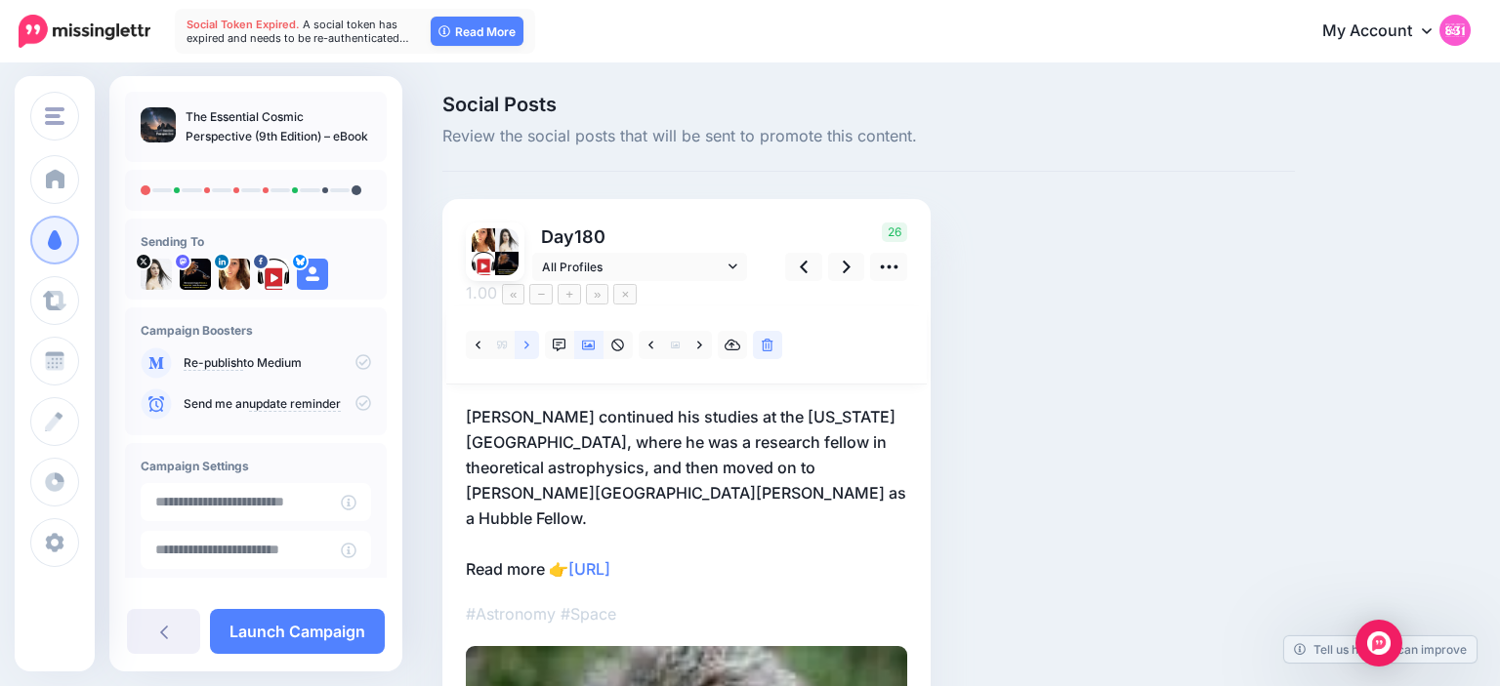
click at [527, 339] on icon at bounding box center [526, 346] width 5 height 14
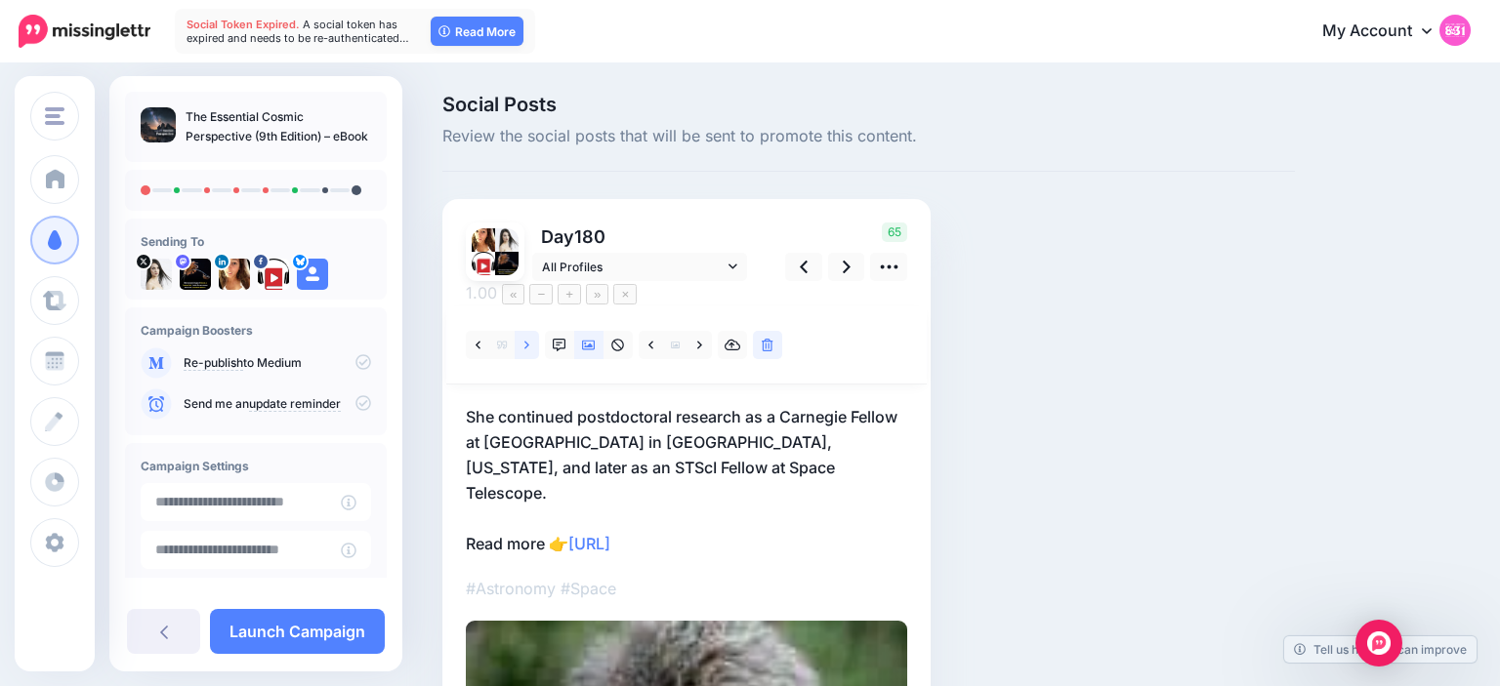
click at [527, 339] on icon at bounding box center [526, 346] width 5 height 14
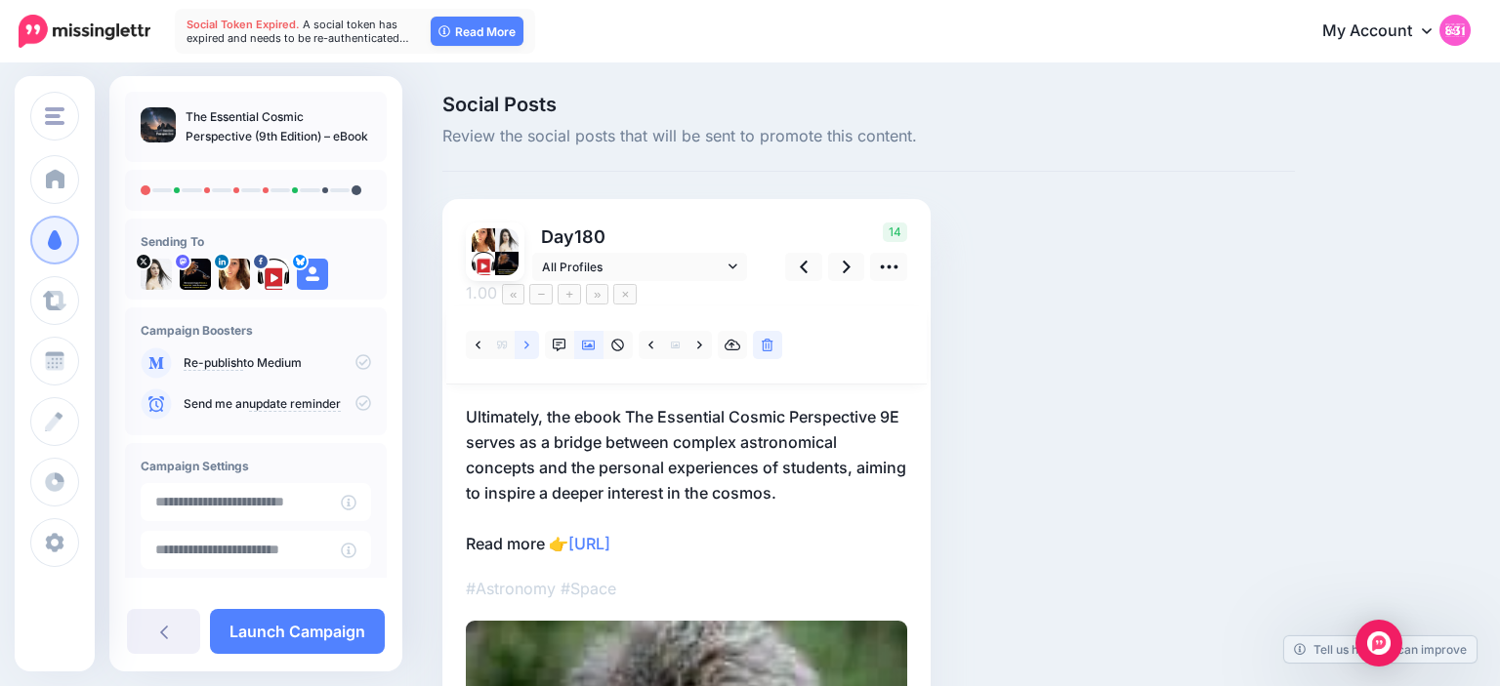
click at [527, 339] on icon at bounding box center [526, 346] width 5 height 14
click at [475, 331] on link at bounding box center [478, 345] width 24 height 28
click at [892, 404] on p "Ultimately, the ebook The Essential Cosmic Perspective 9E serves as a bridge be…" at bounding box center [686, 480] width 441 height 152
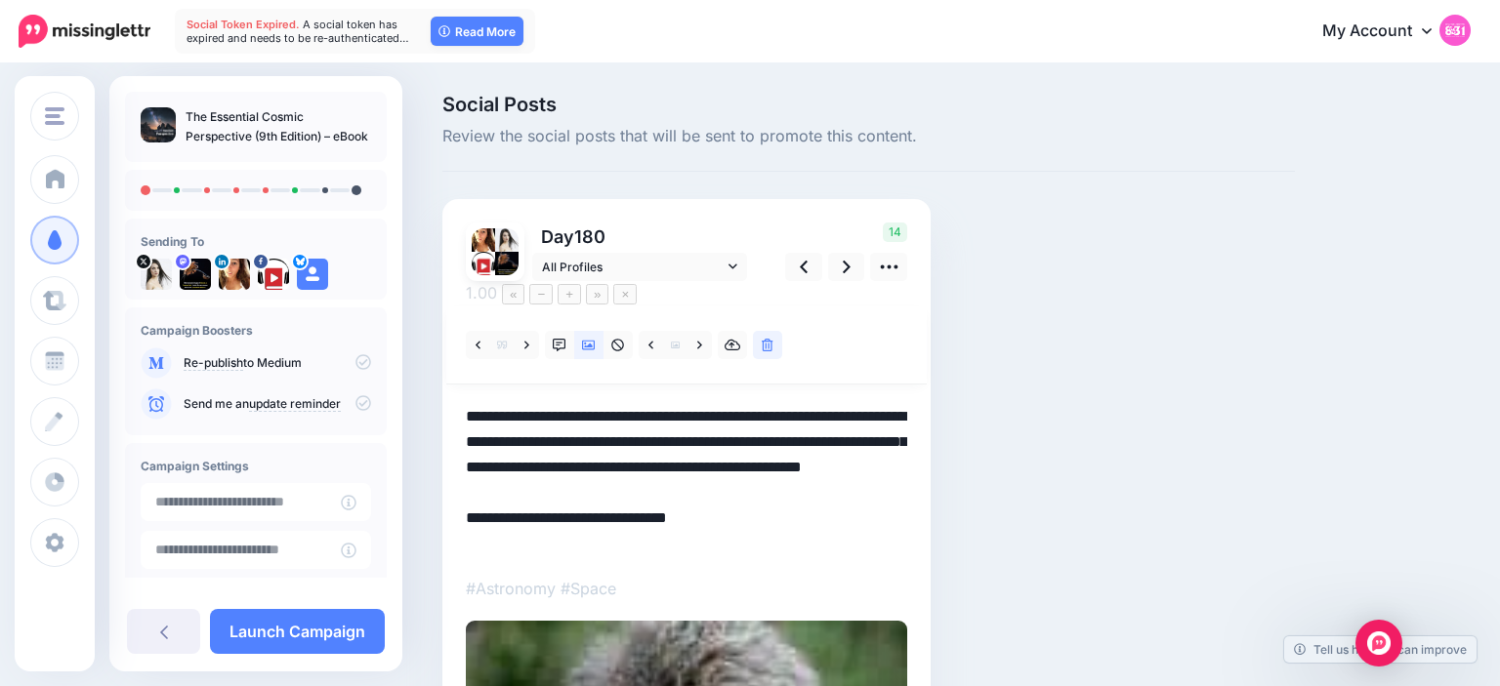
click at [892, 404] on textarea "**********" at bounding box center [686, 480] width 441 height 152
click at [545, 514] on textarea "**********" at bounding box center [686, 480] width 441 height 152
type textarea "**********"
click at [970, 361] on div "Social Posts Review the social posts that will be sent to promote this content.…" at bounding box center [869, 620] width 882 height 1050
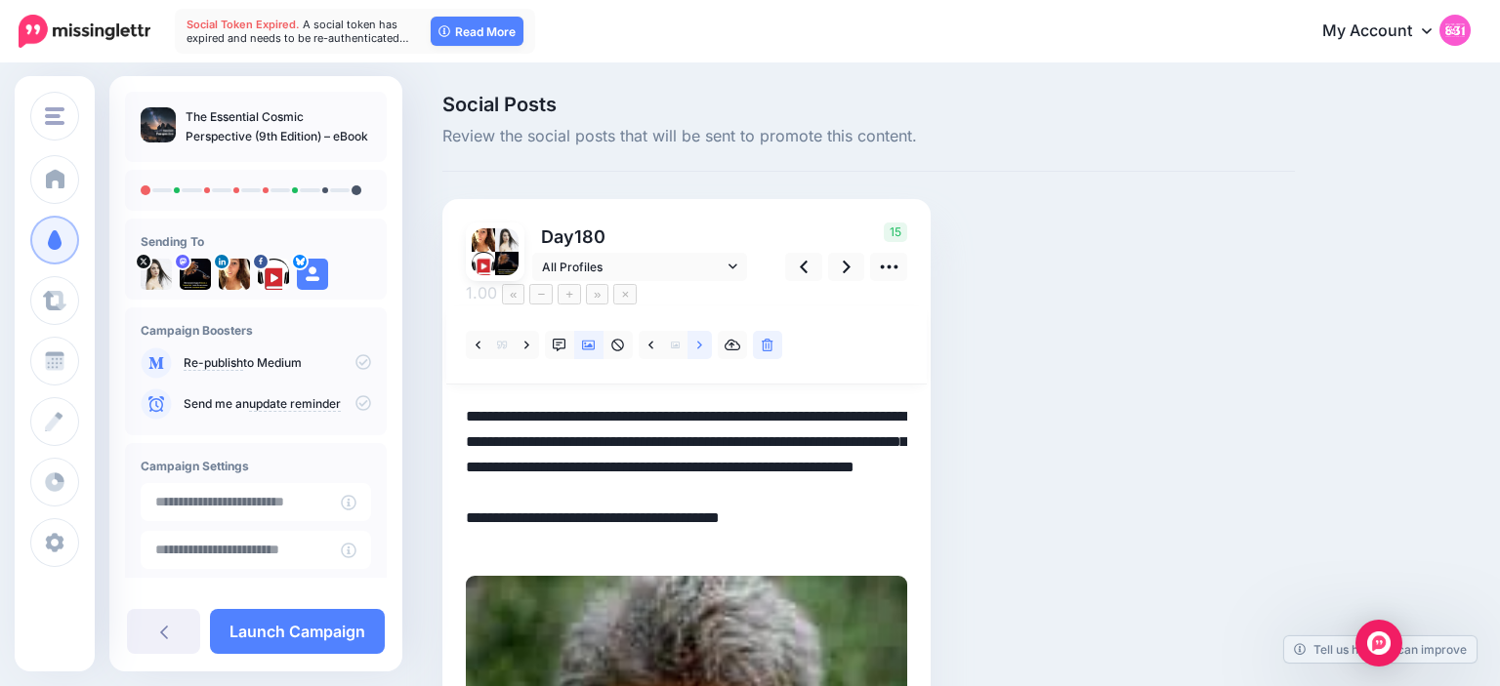
click at [696, 331] on link at bounding box center [699, 345] width 24 height 28
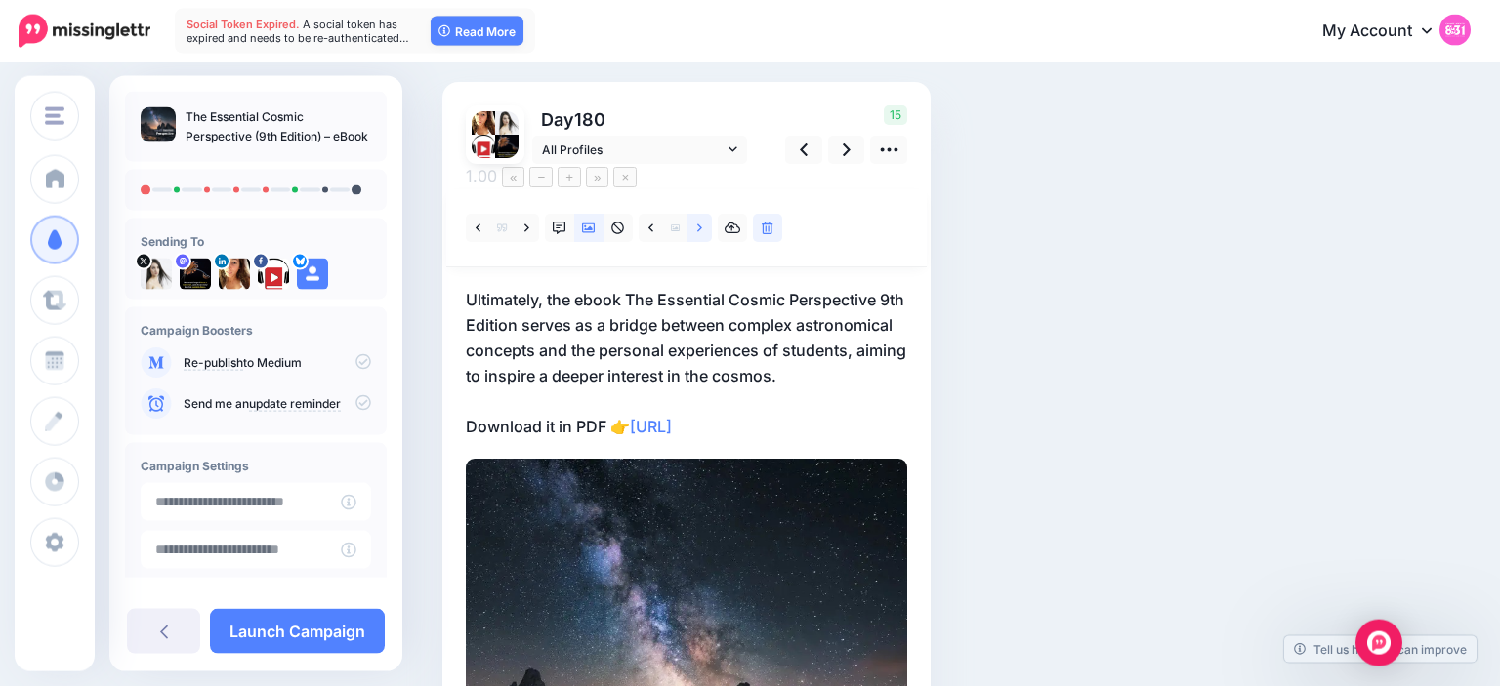
scroll to position [112, 0]
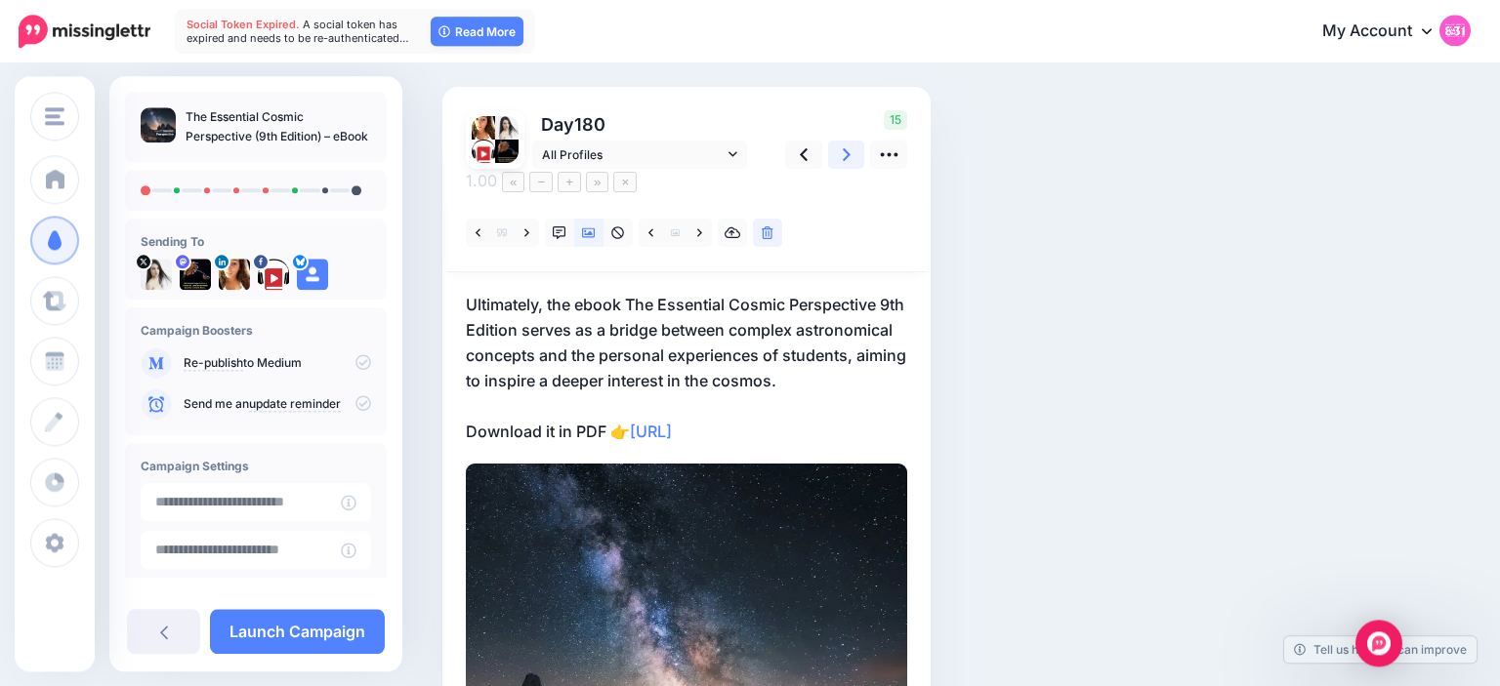
click at [843, 155] on icon at bounding box center [847, 155] width 8 height 21
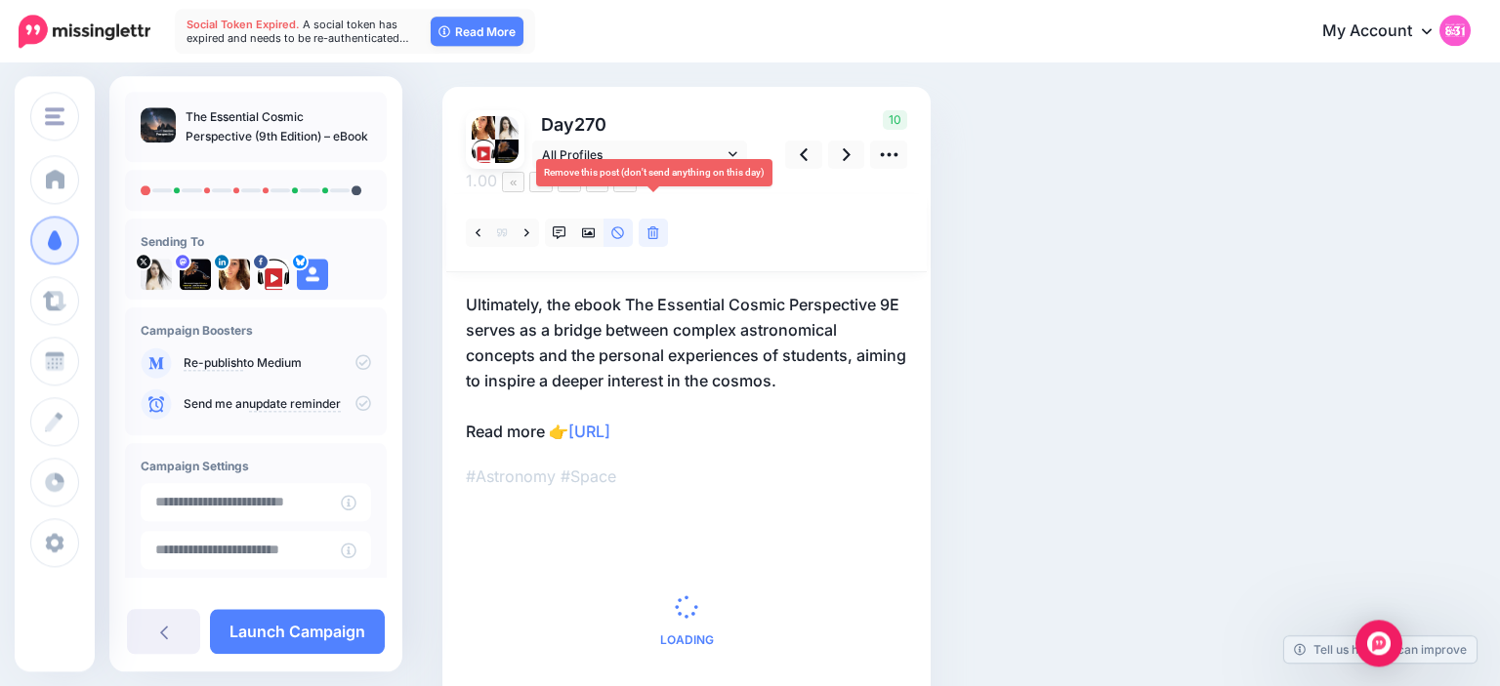
click at [656, 227] on icon at bounding box center [653, 234] width 12 height 14
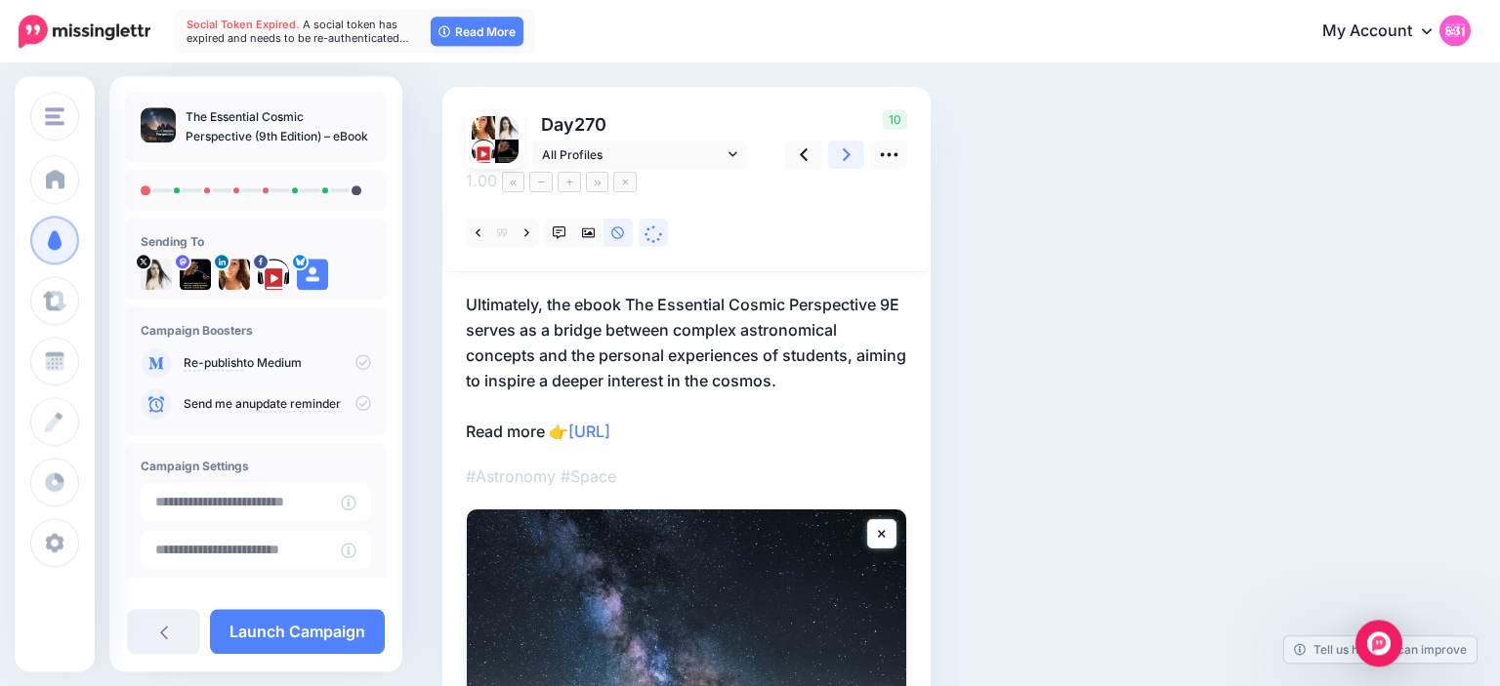
scroll to position [0, 0]
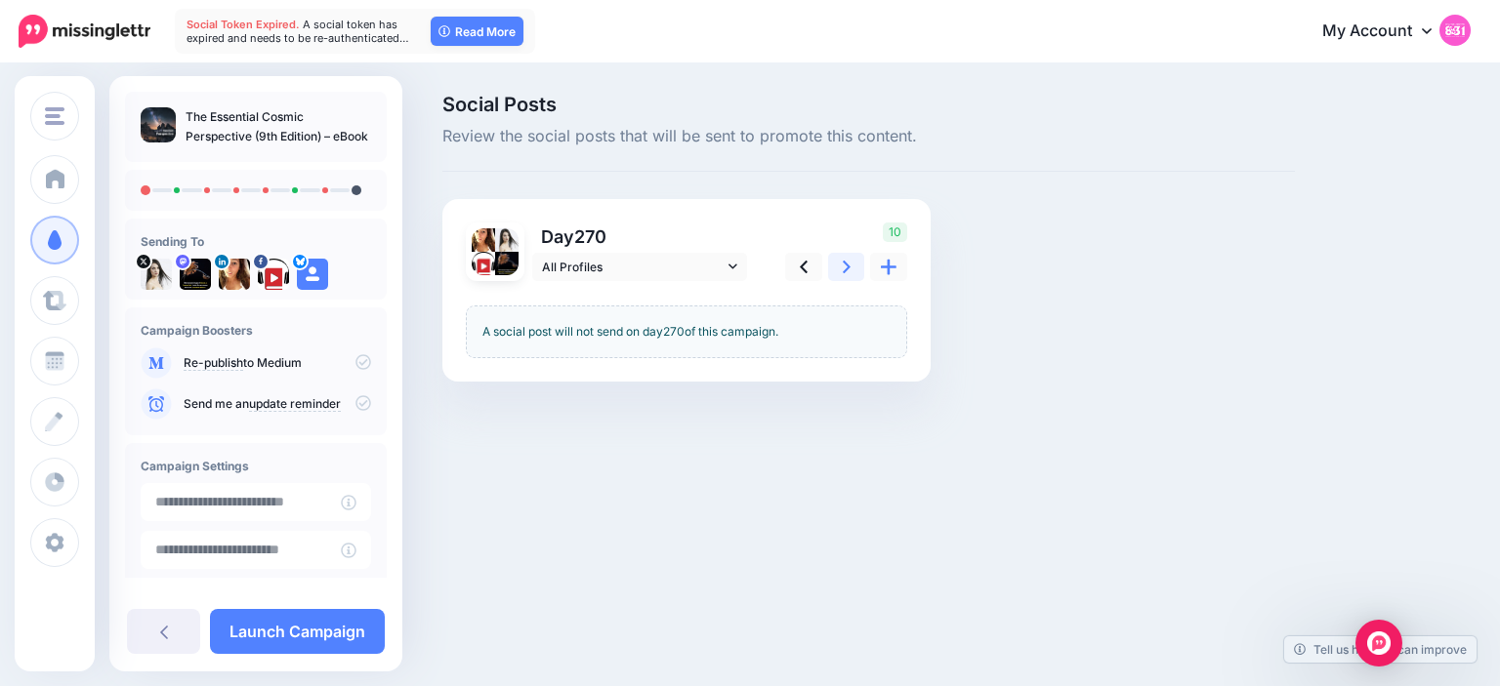
click at [847, 255] on link at bounding box center [846, 267] width 37 height 28
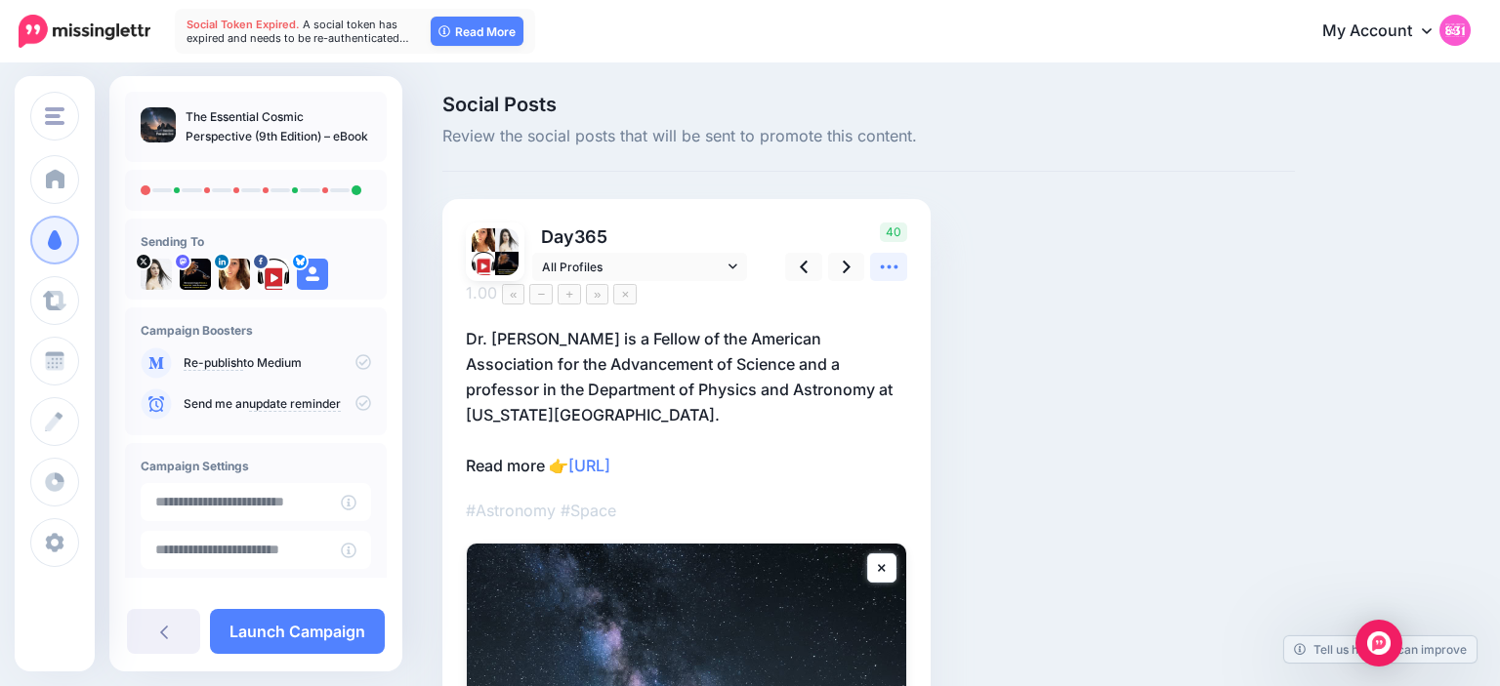
click at [886, 276] on icon at bounding box center [889, 267] width 21 height 21
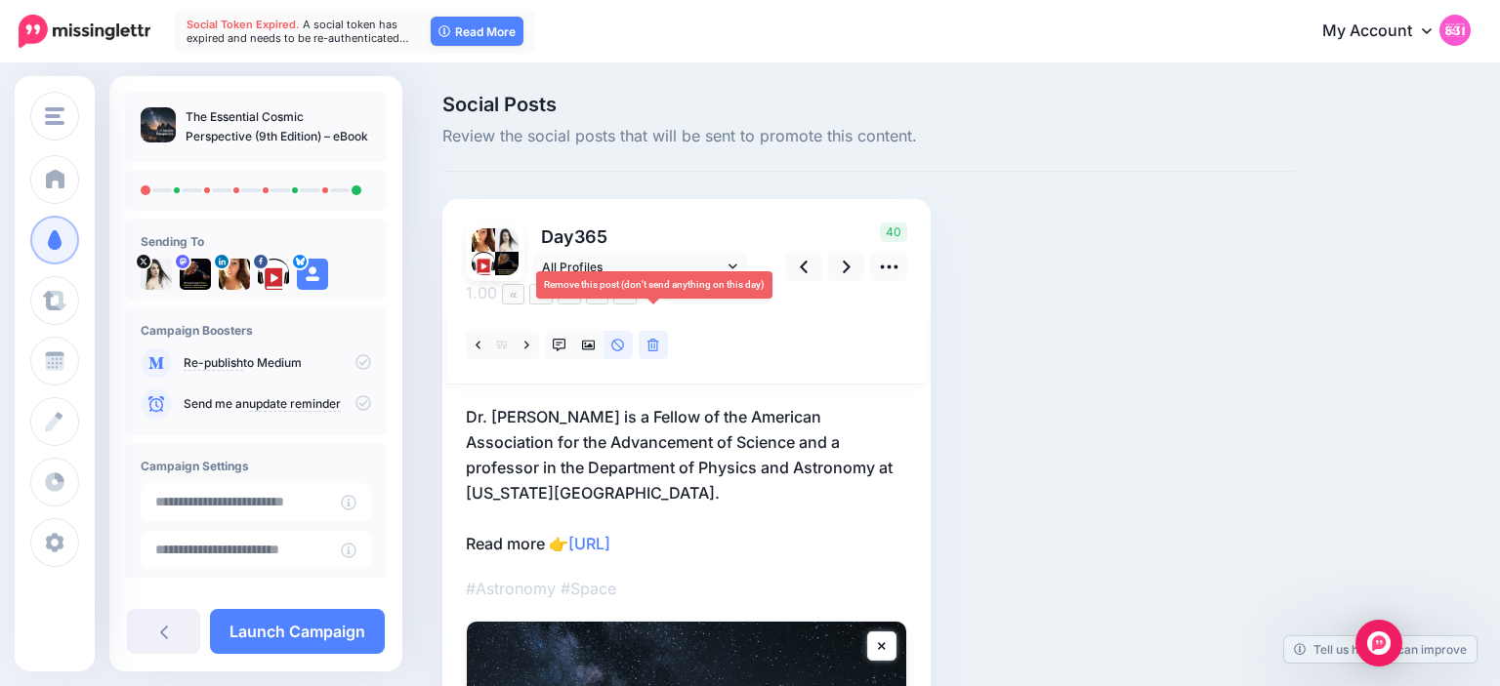
click at [654, 339] on icon at bounding box center [653, 346] width 12 height 14
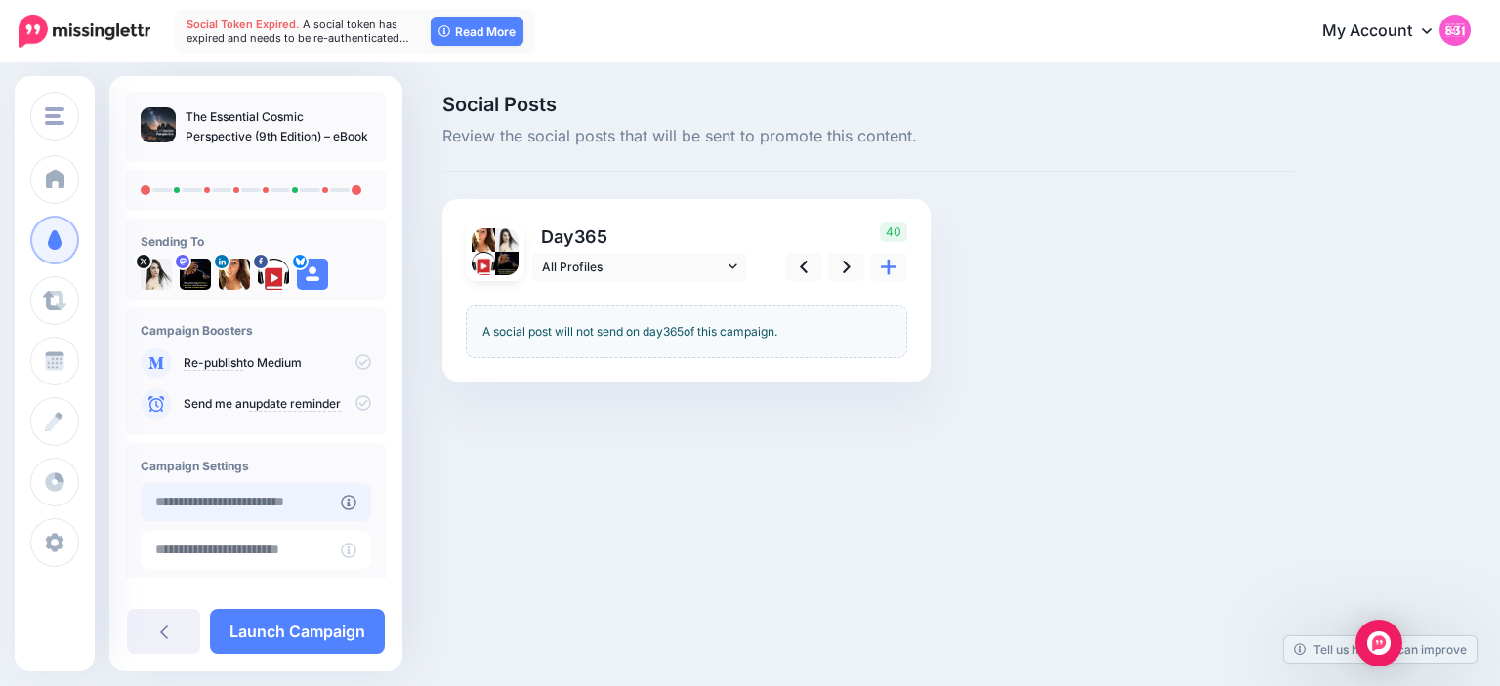
type input "**********"
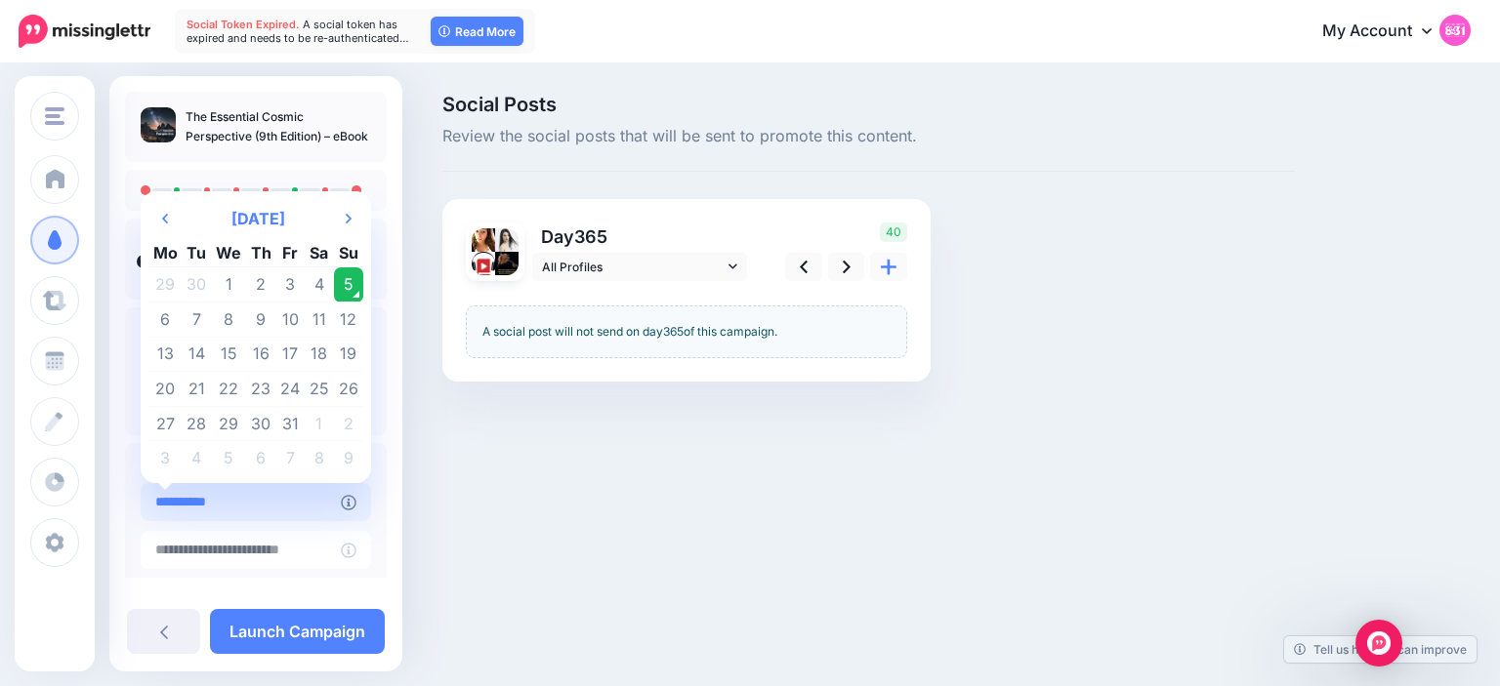
click at [289, 507] on input "**********" at bounding box center [241, 502] width 200 height 38
click at [346, 292] on td "5" at bounding box center [348, 285] width 29 height 35
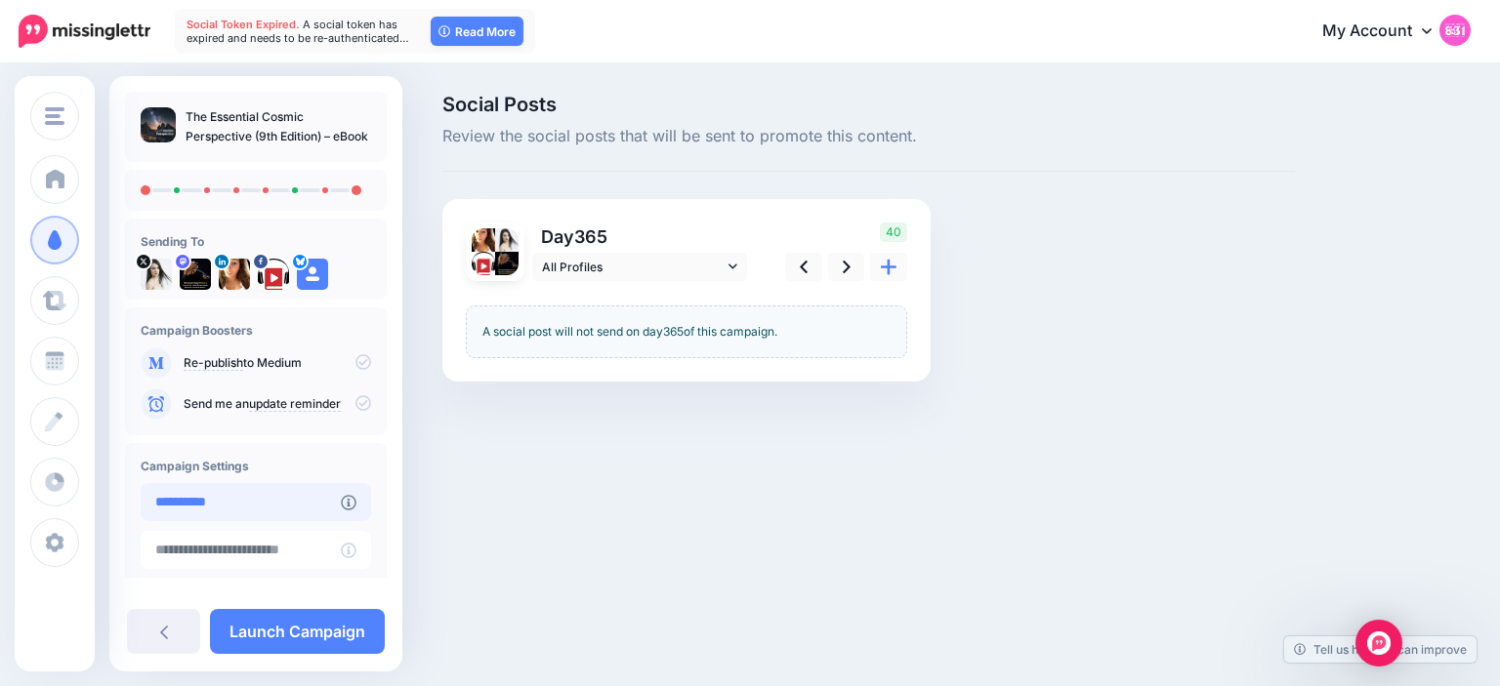
scroll to position [148, 0]
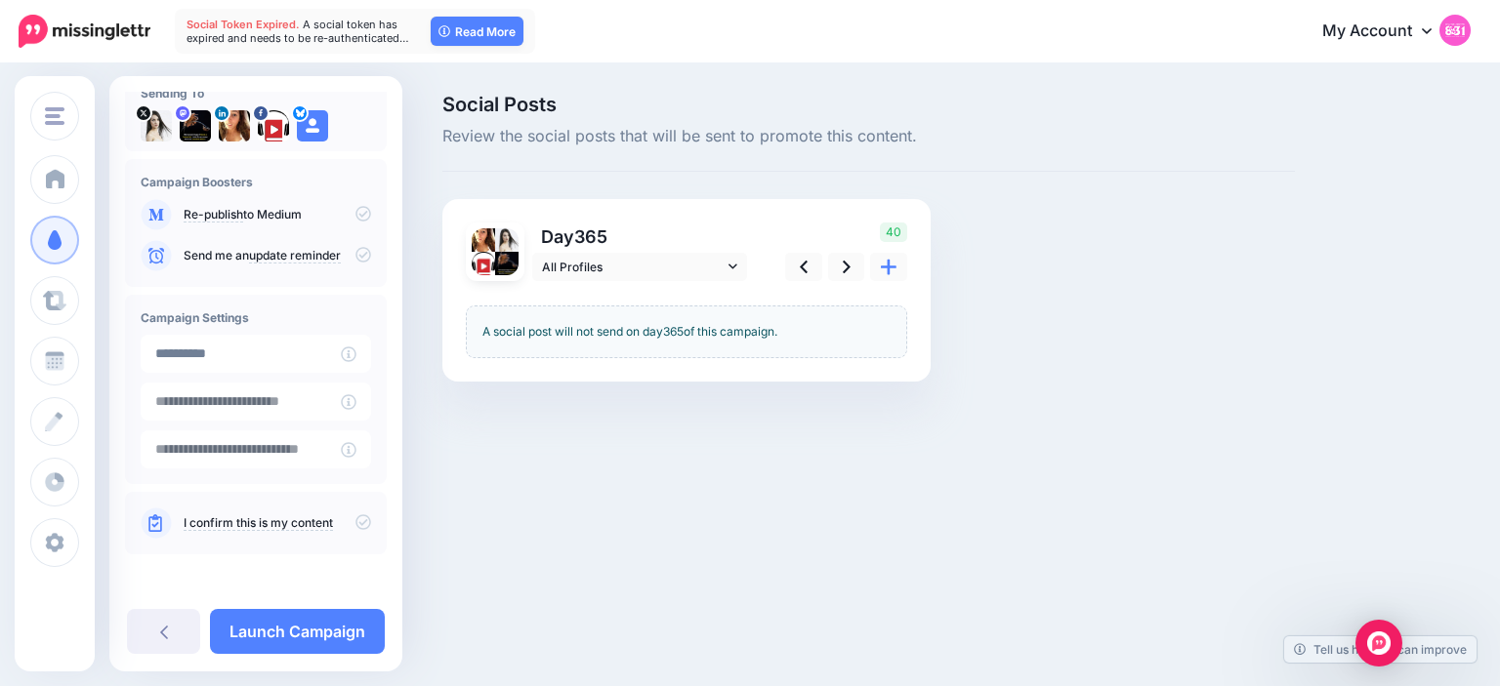
click at [367, 521] on icon at bounding box center [363, 523] width 16 height 16
click at [341, 640] on link "Launch Campaign" at bounding box center [297, 631] width 175 height 45
